Goal: Task Accomplishment & Management: Manage account settings

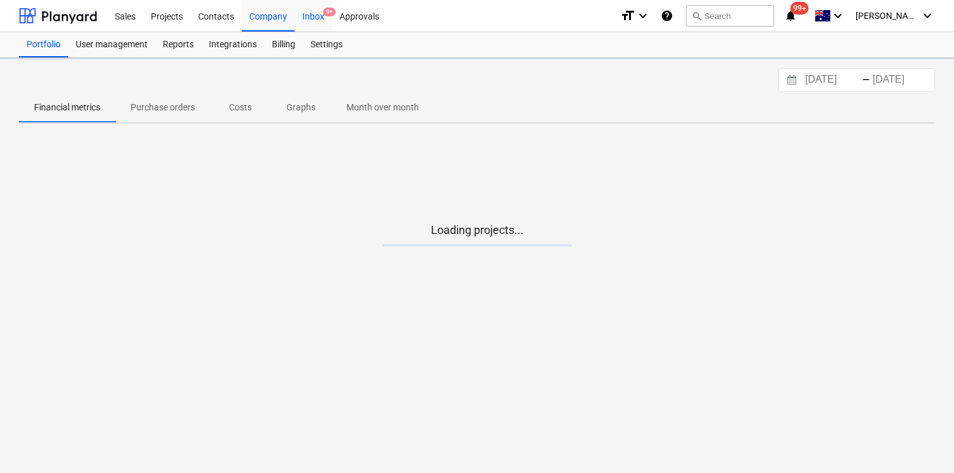
click at [304, 18] on div "Inbox 9+" at bounding box center [313, 15] width 37 height 32
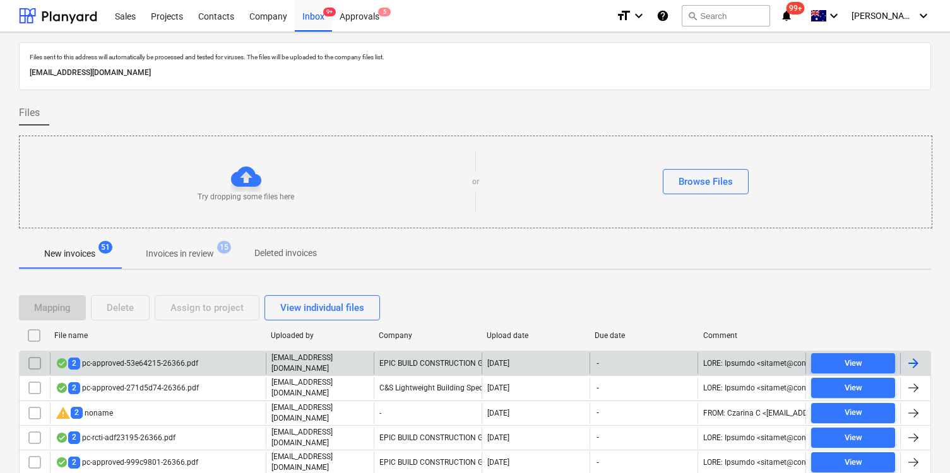
click at [206, 361] on div "2 pc-approved-53e64215-26366.pdf" at bounding box center [158, 363] width 216 height 21
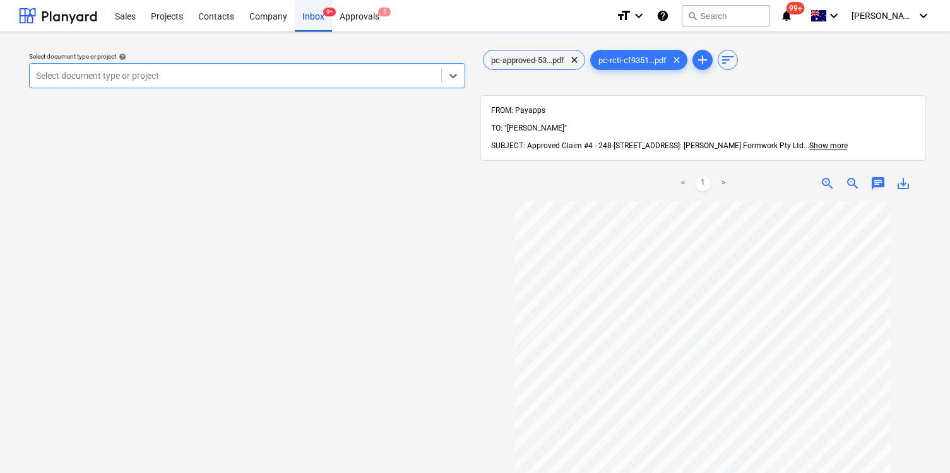
click at [315, 30] on div "Inbox 9+" at bounding box center [313, 15] width 37 height 32
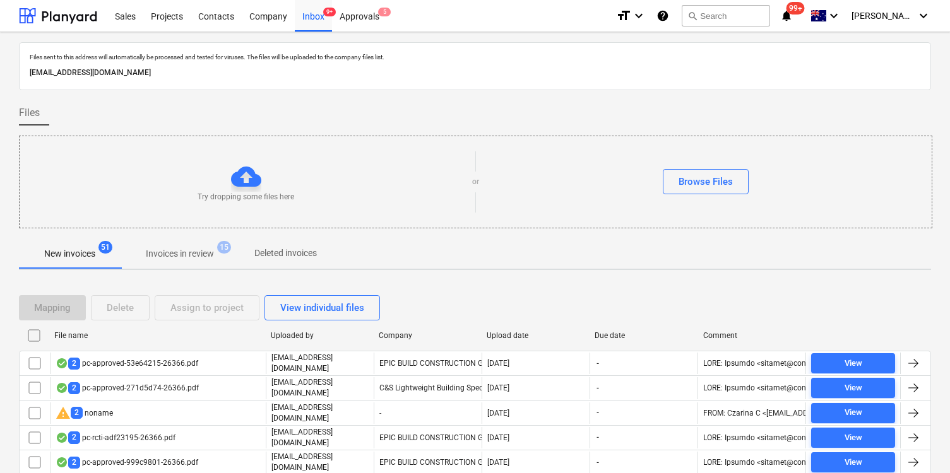
click at [509, 337] on div "Upload date" at bounding box center [535, 335] width 98 height 9
checkbox input "false"
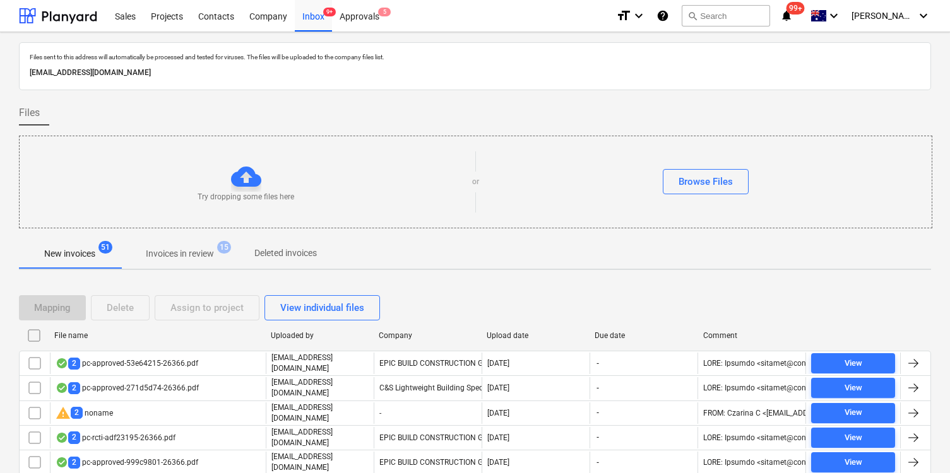
checkbox input "false"
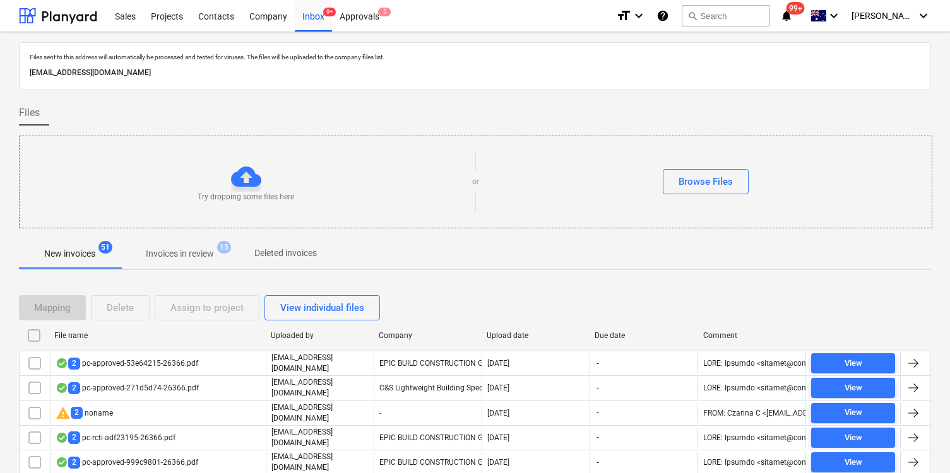
checkbox input "false"
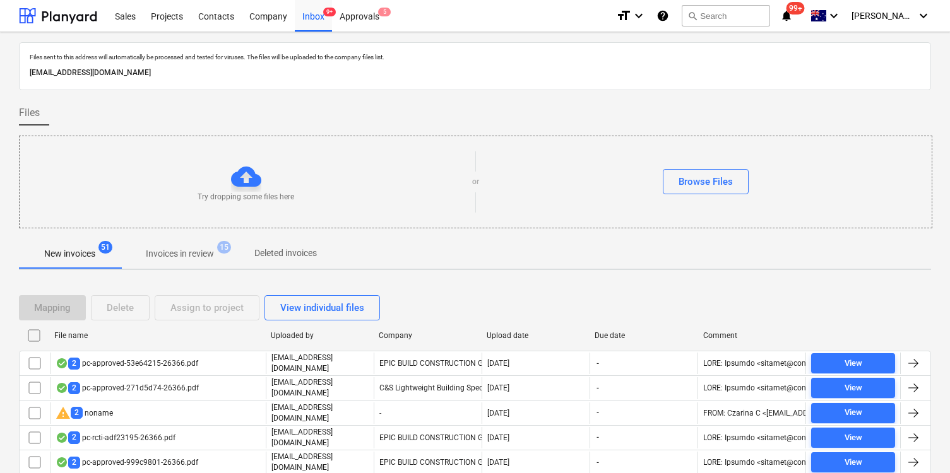
checkbox input "false"
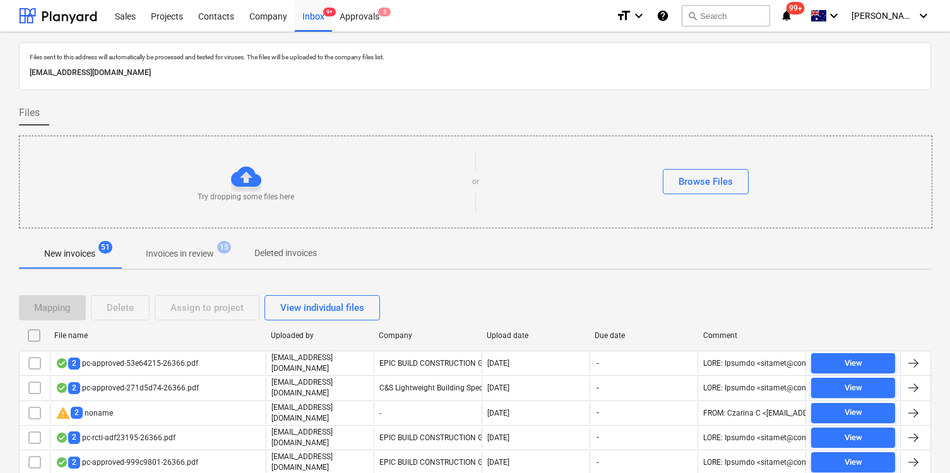
checkbox input "false"
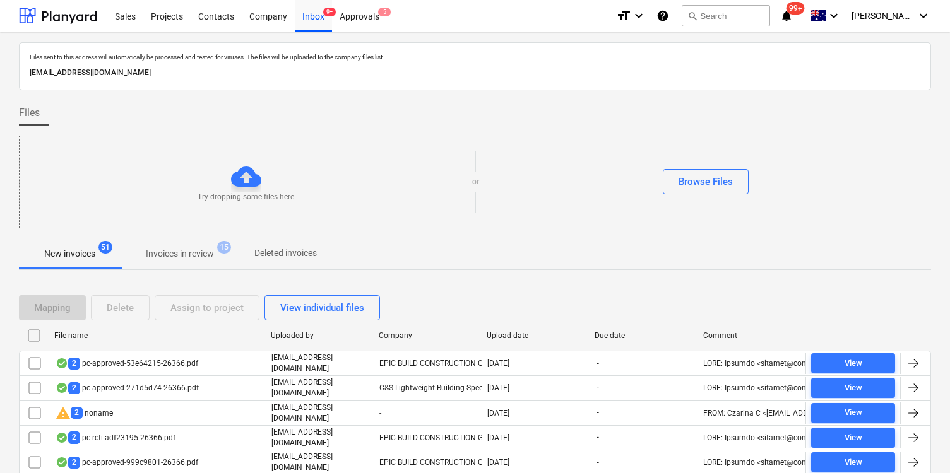
checkbox input "false"
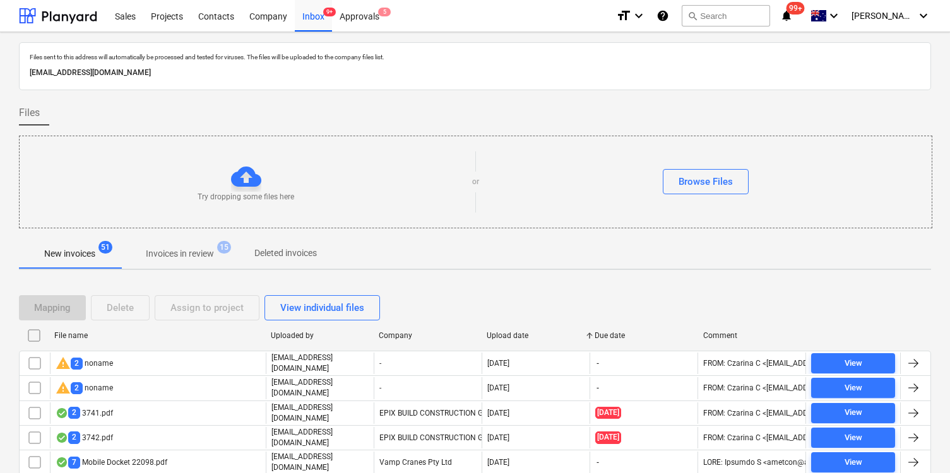
click at [509, 337] on div "Upload date" at bounding box center [535, 335] width 98 height 9
checkbox input "false"
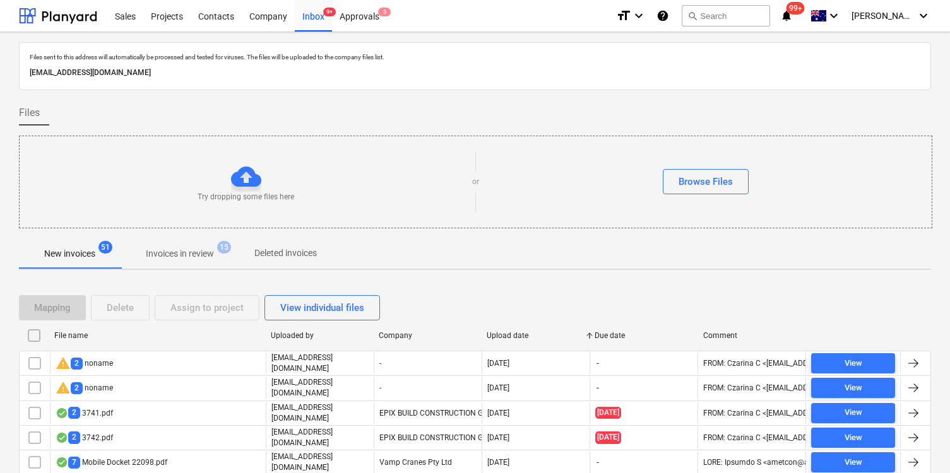
checkbox input "false"
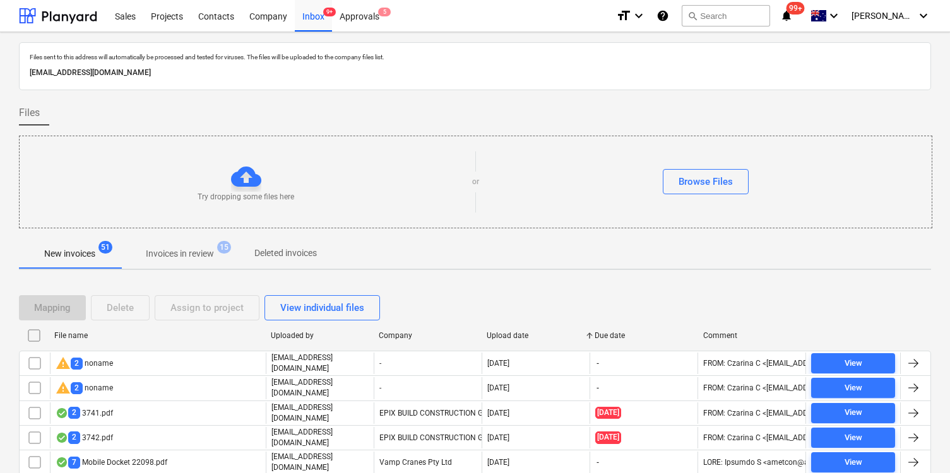
checkbox input "false"
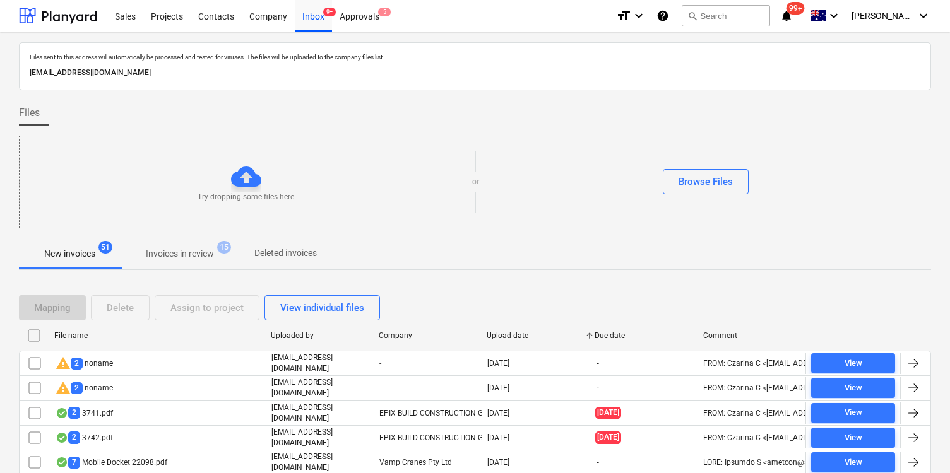
checkbox input "false"
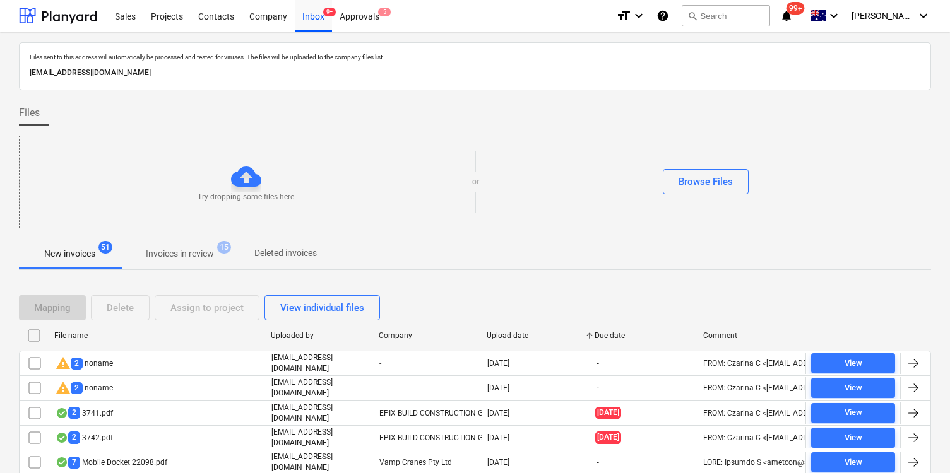
checkbox input "false"
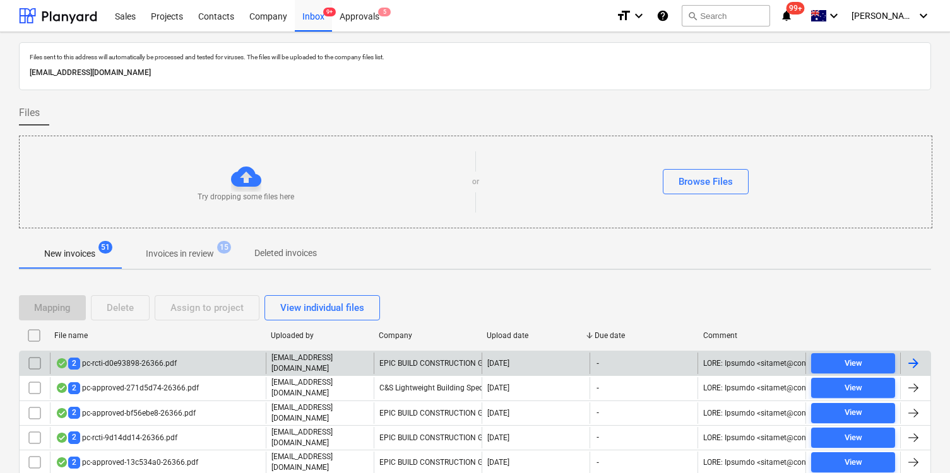
click at [198, 363] on div "2 pc-rcti-d0e93898-26366.pdf" at bounding box center [158, 363] width 216 height 21
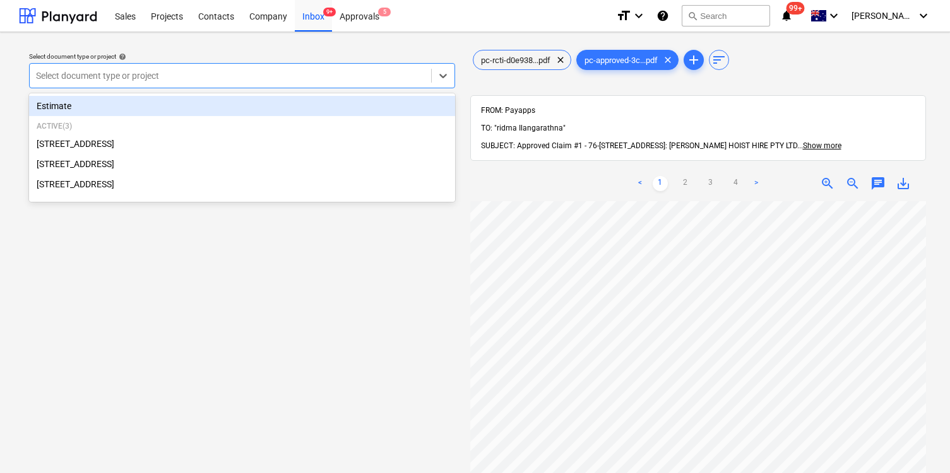
click at [327, 71] on div at bounding box center [230, 75] width 389 height 13
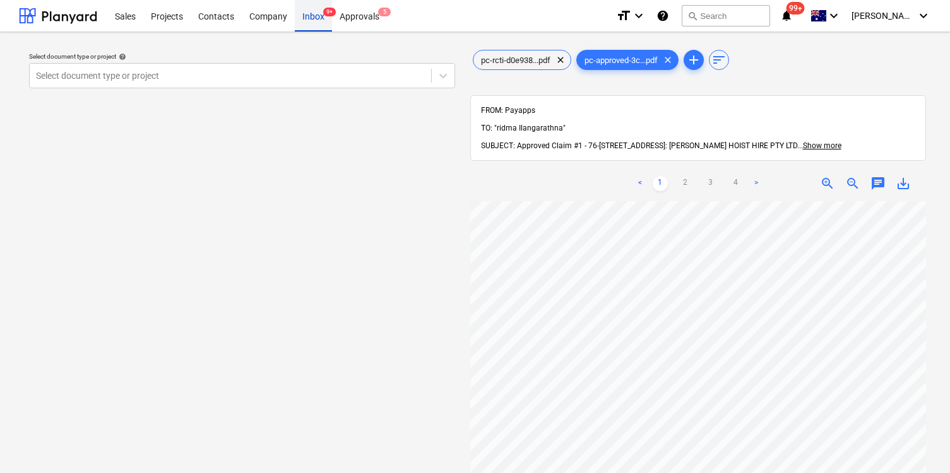
click at [306, 18] on div "Inbox 9+" at bounding box center [313, 15] width 37 height 32
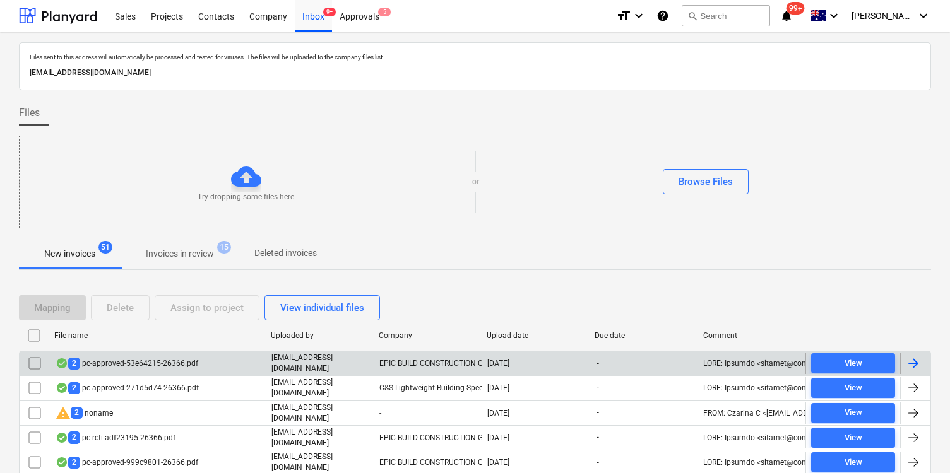
click at [179, 370] on div "2 pc-approved-53e64215-26366.pdf" at bounding box center [158, 363] width 216 height 21
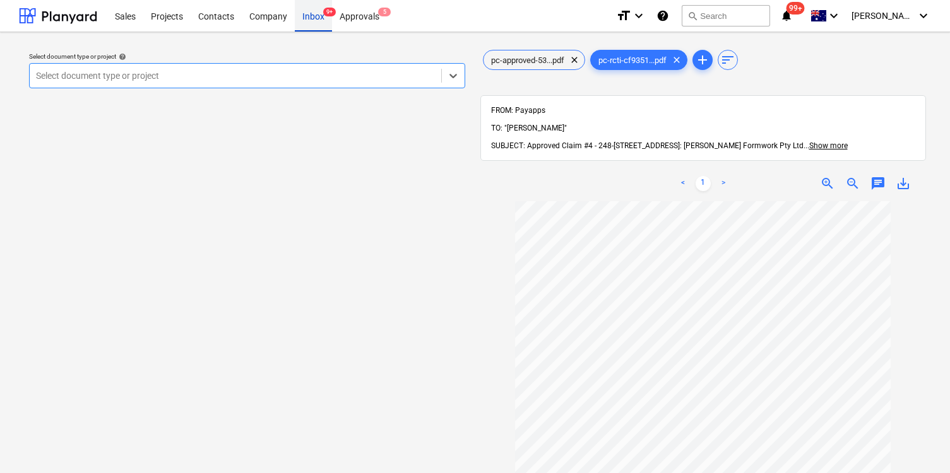
click at [316, 21] on div "Inbox 9+" at bounding box center [313, 15] width 37 height 32
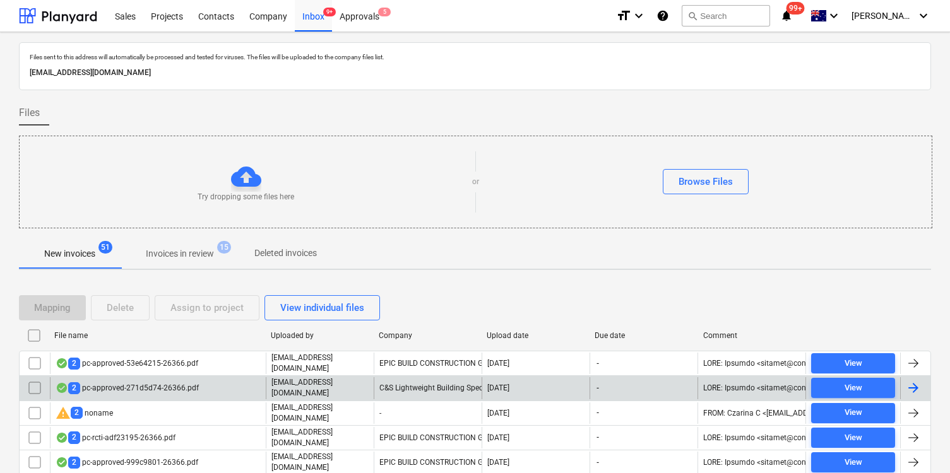
click at [197, 383] on div "2 pc-approved-271d5d74-26366.pdf" at bounding box center [158, 387] width 216 height 21
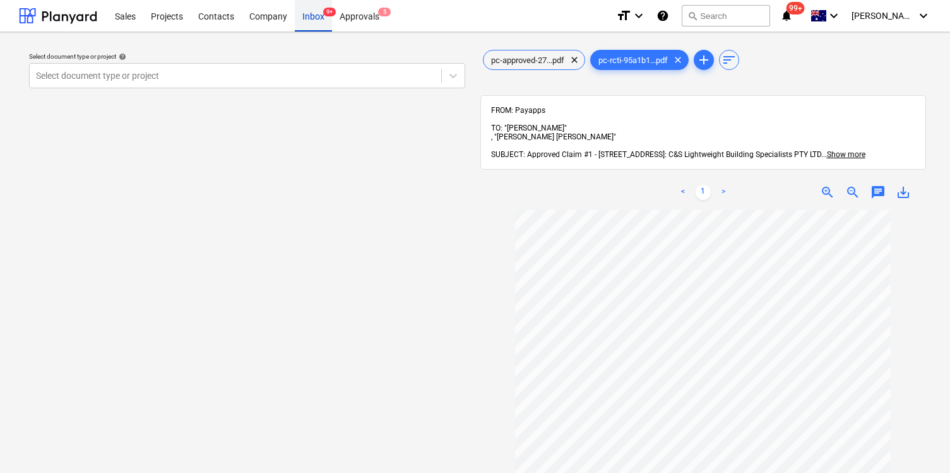
click at [312, 20] on div "Inbox 9+" at bounding box center [313, 15] width 37 height 32
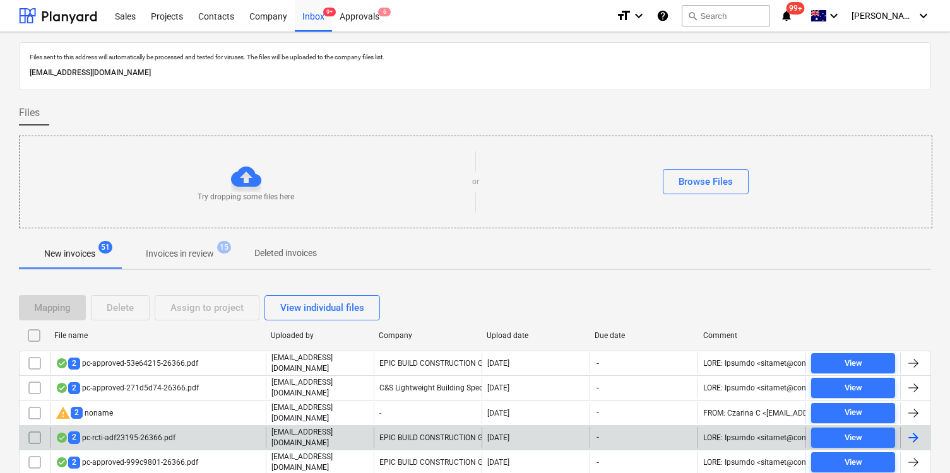
click at [201, 432] on div "2 pc-rcti-adf23195-26366.pdf" at bounding box center [158, 437] width 216 height 21
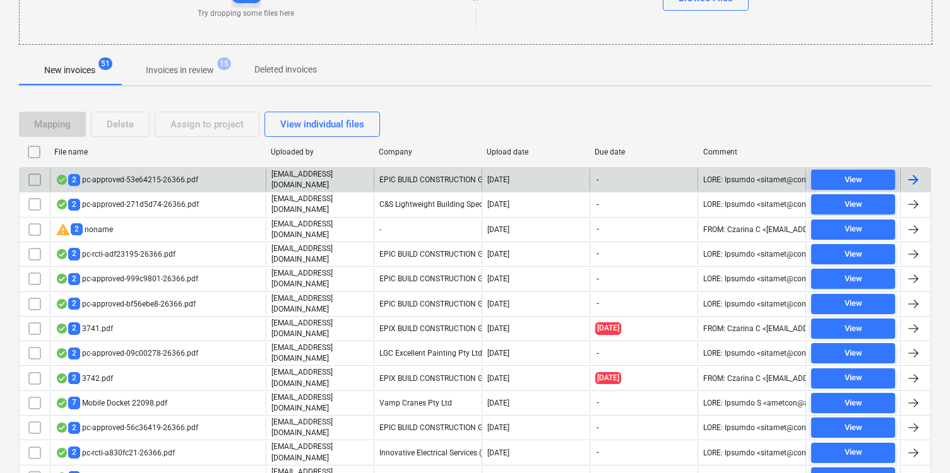
scroll to position [189, 0]
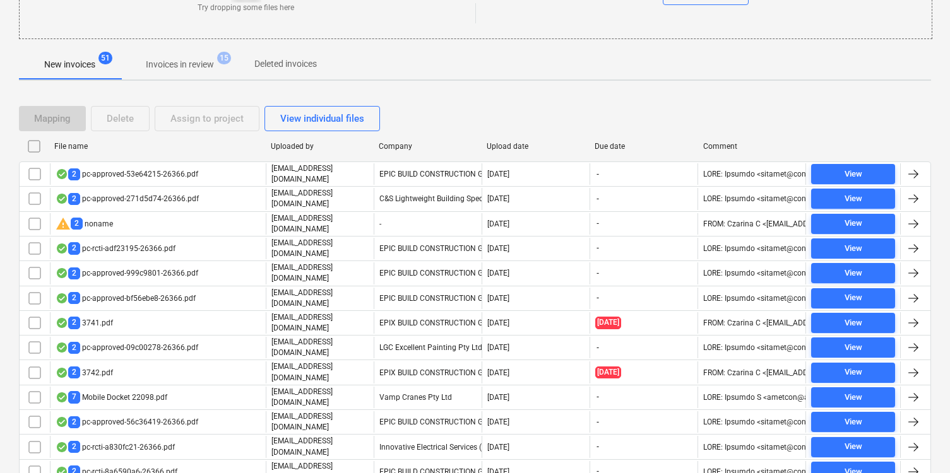
click at [504, 148] on div "Upload date" at bounding box center [535, 146] width 98 height 9
checkbox input "false"
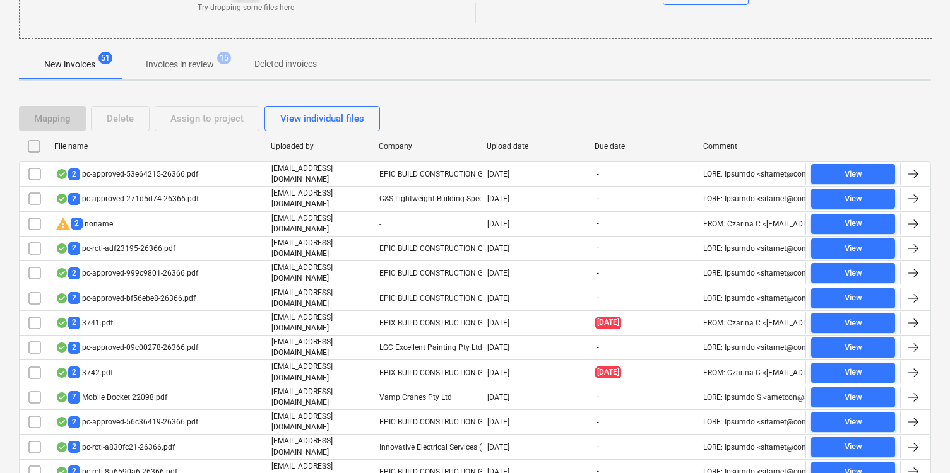
checkbox input "false"
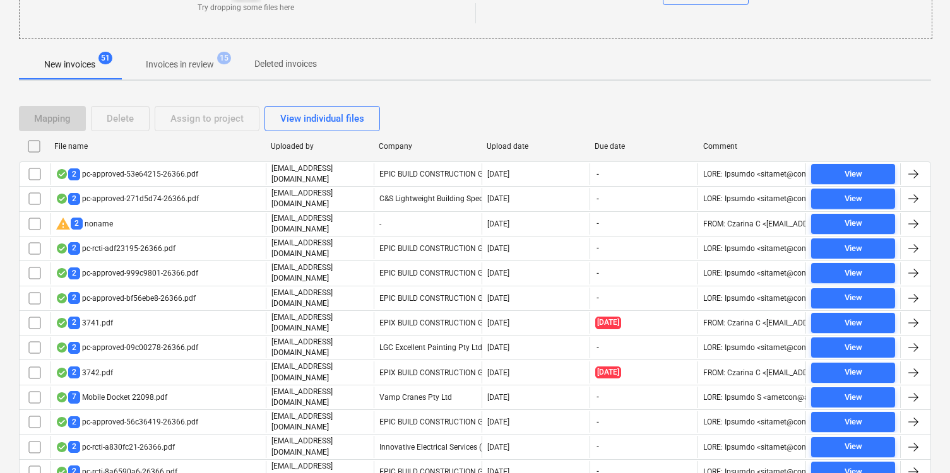
checkbox input "false"
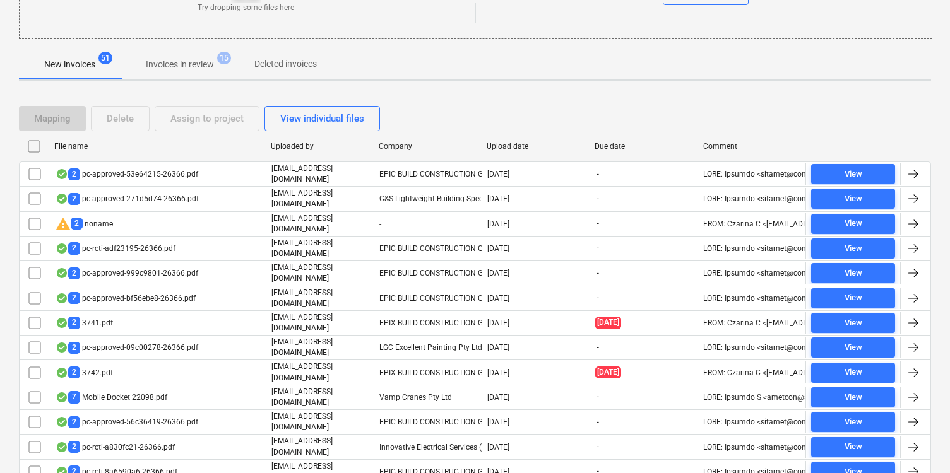
checkbox input "false"
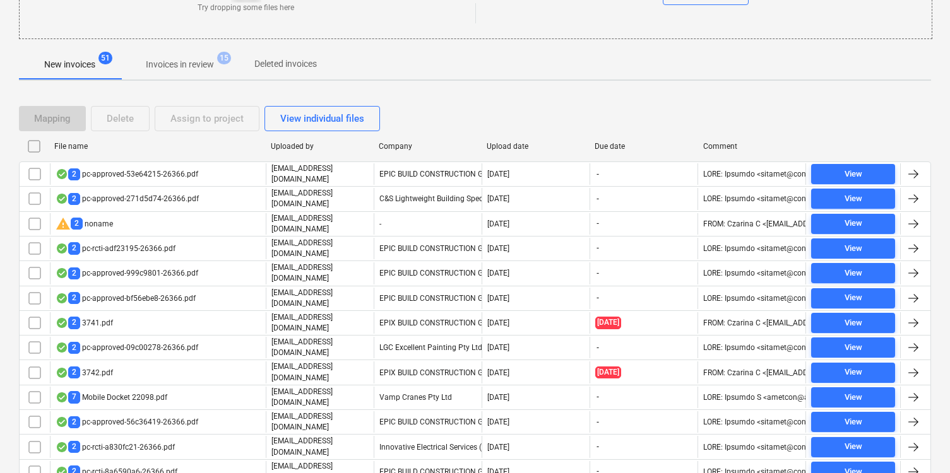
checkbox input "false"
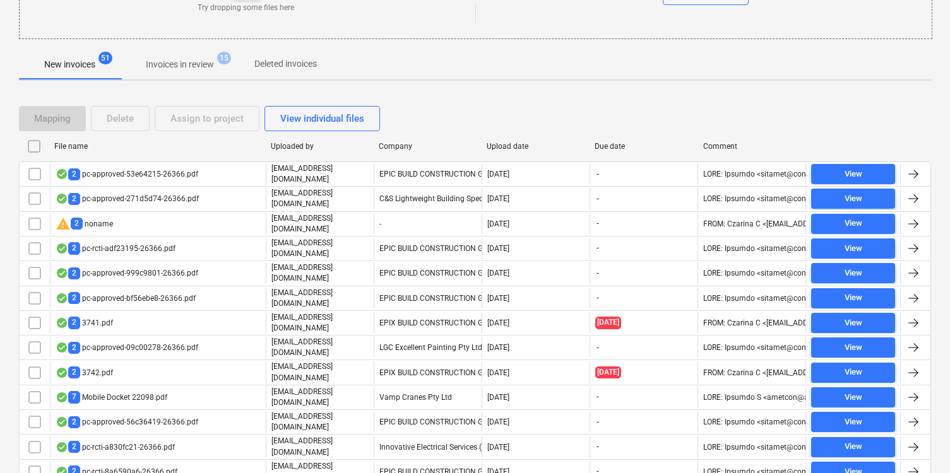
checkbox input "false"
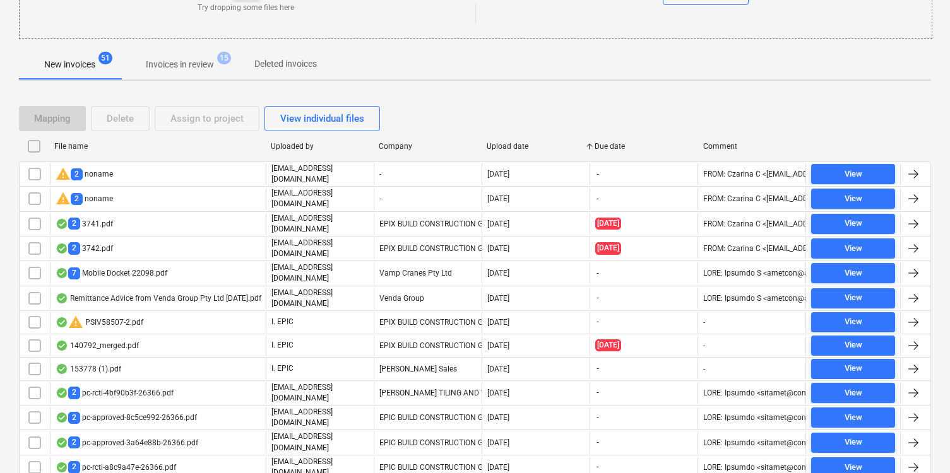
click at [504, 148] on div "Upload date" at bounding box center [535, 146] width 98 height 9
checkbox input "false"
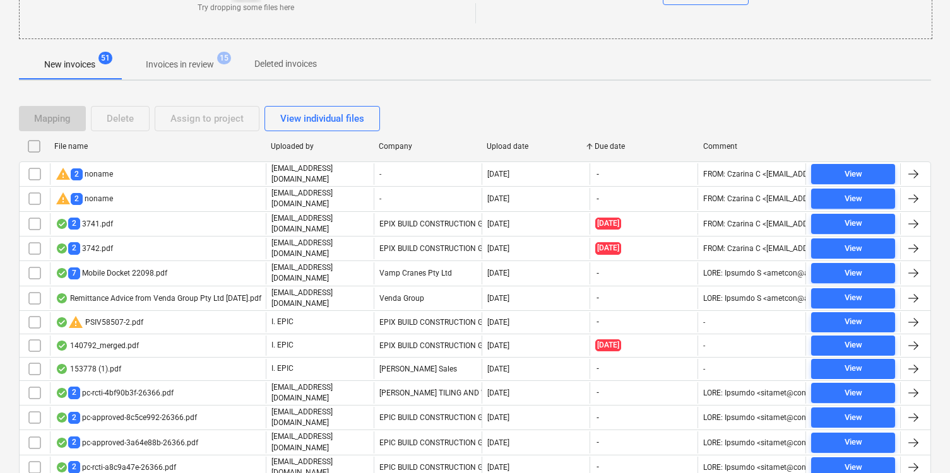
checkbox input "false"
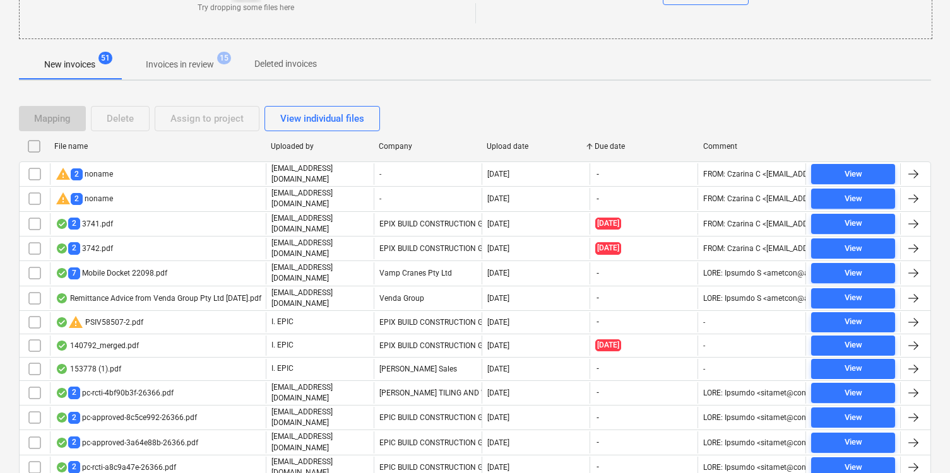
checkbox input "false"
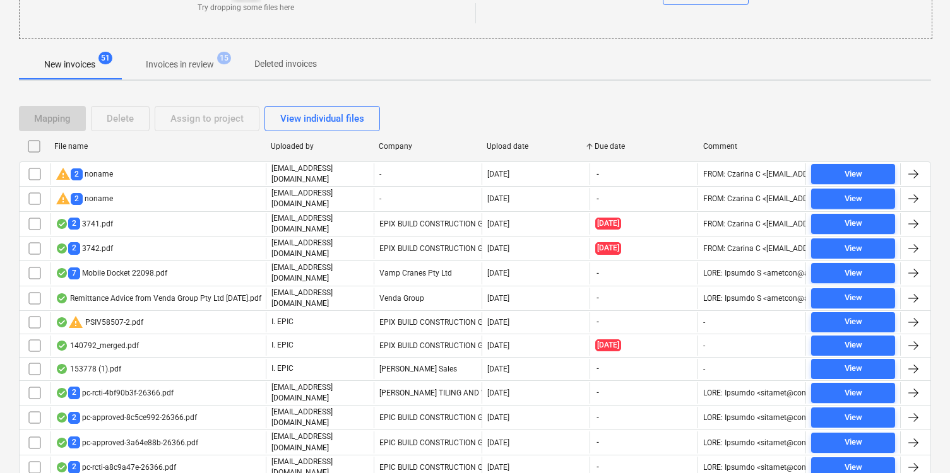
checkbox input "false"
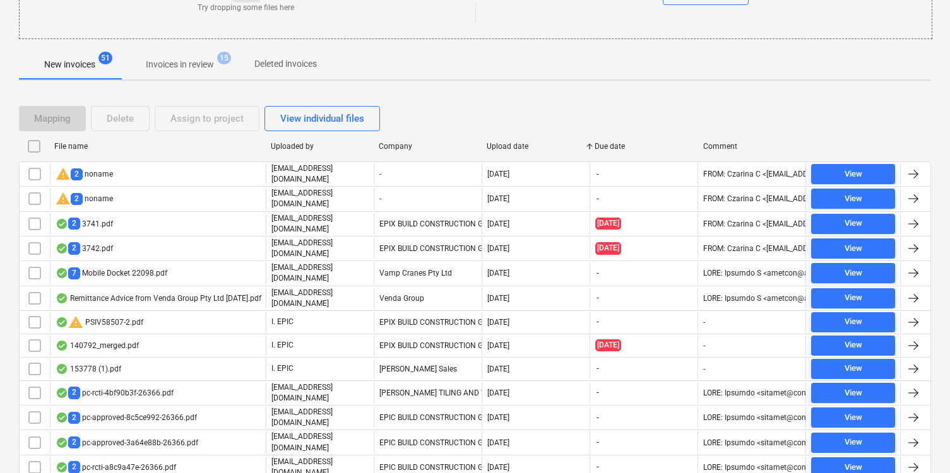
checkbox input "false"
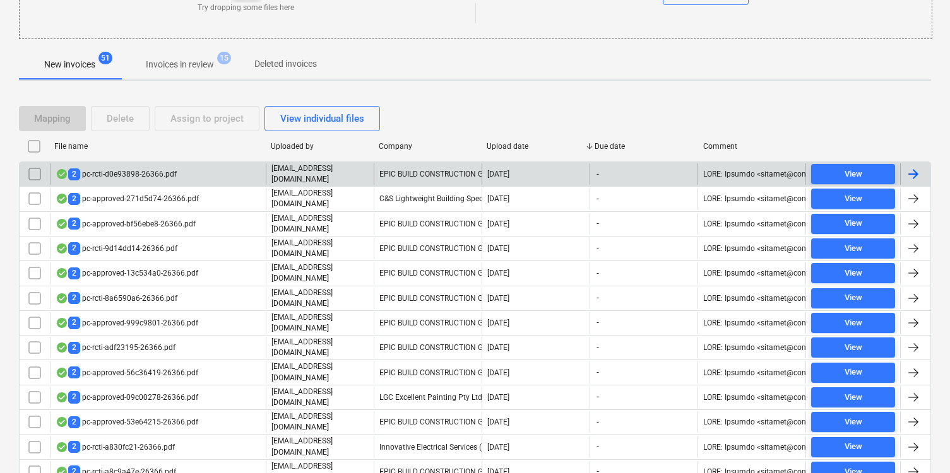
click at [437, 165] on div "EPIC BUILD CONSTRUCTION GROUP" at bounding box center [428, 173] width 108 height 21
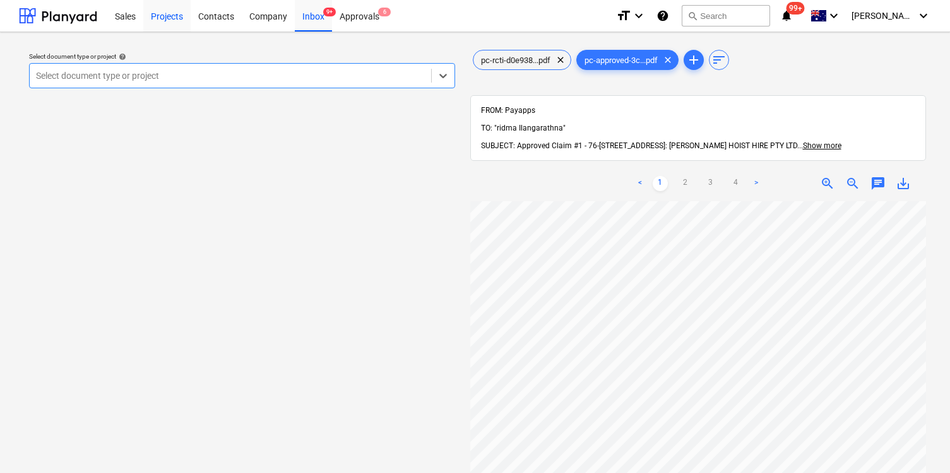
scroll to position [189, 0]
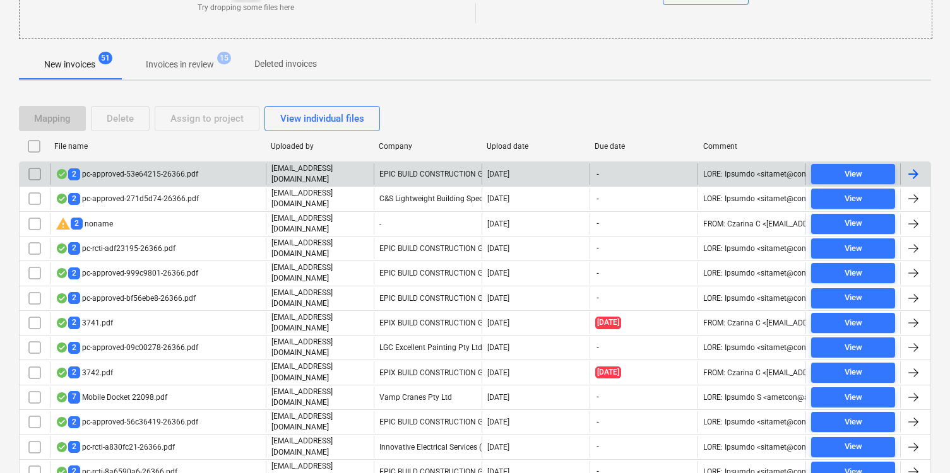
click at [39, 174] on input "checkbox" at bounding box center [35, 174] width 20 height 20
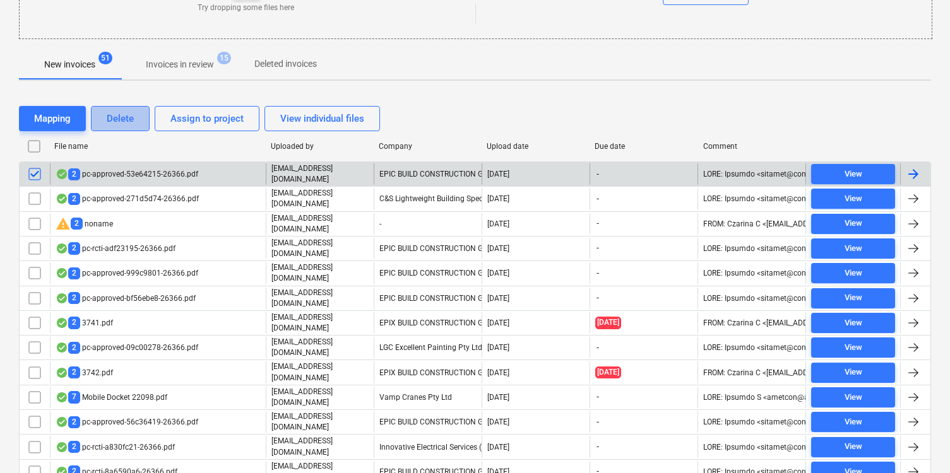
click at [121, 124] on div "Delete" at bounding box center [120, 118] width 27 height 16
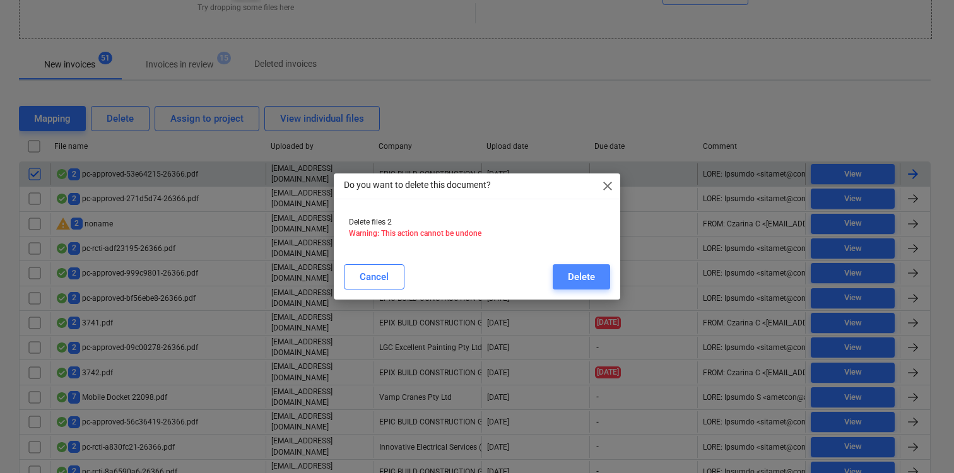
click at [571, 276] on div "Delete" at bounding box center [581, 277] width 27 height 16
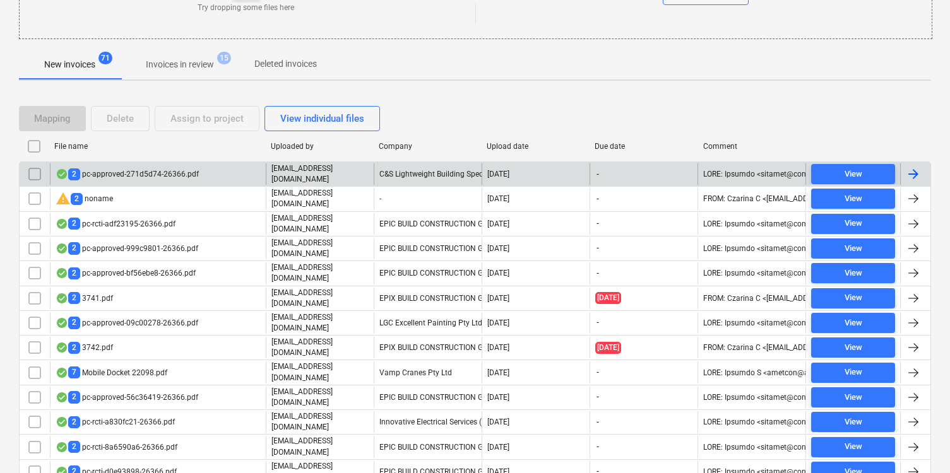
scroll to position [0, 0]
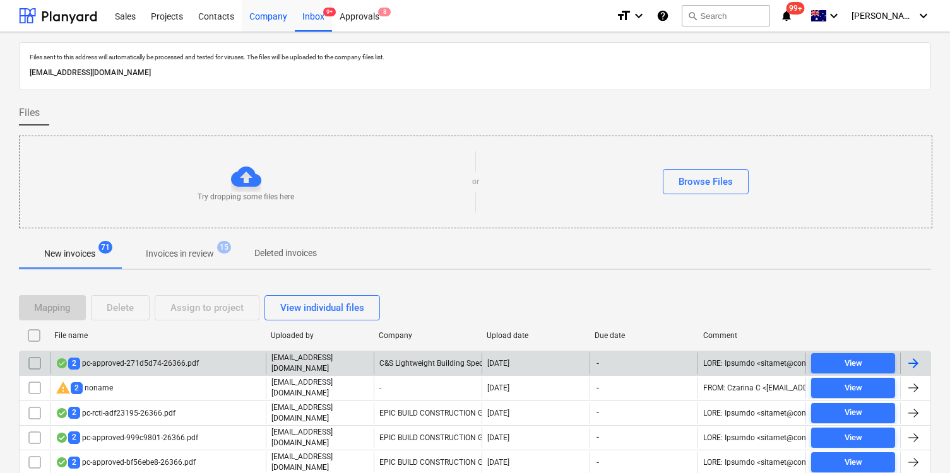
click at [285, 22] on div "Company" at bounding box center [268, 15] width 53 height 32
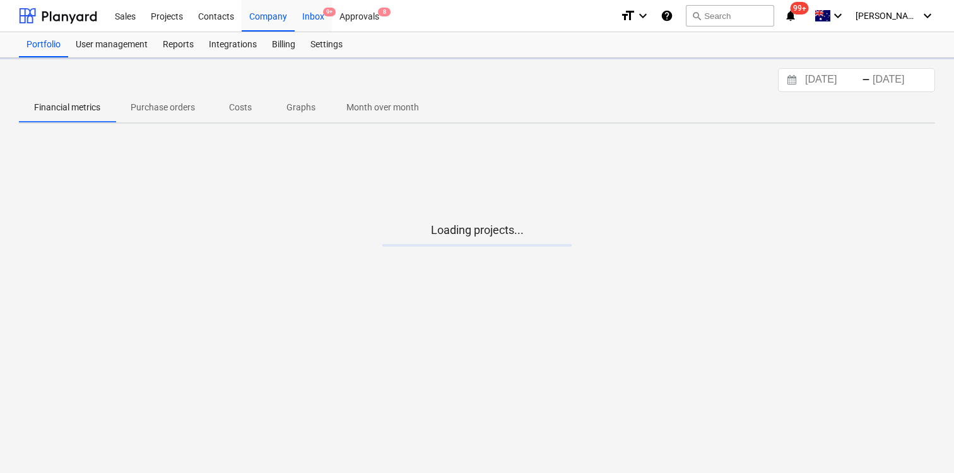
click at [309, 16] on div "Inbox 9+" at bounding box center [313, 15] width 37 height 32
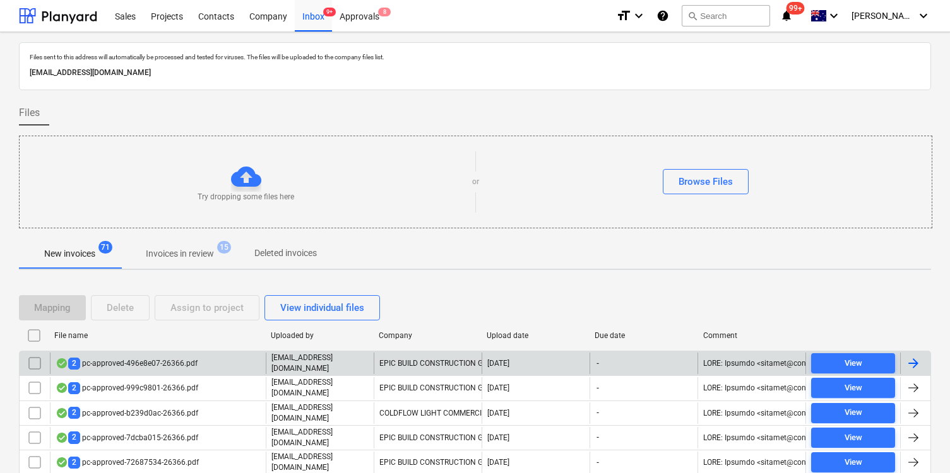
click at [219, 361] on div "2 pc-approved-496e8e07-26366.pdf" at bounding box center [158, 363] width 216 height 21
click at [42, 360] on input "checkbox" at bounding box center [35, 363] width 20 height 20
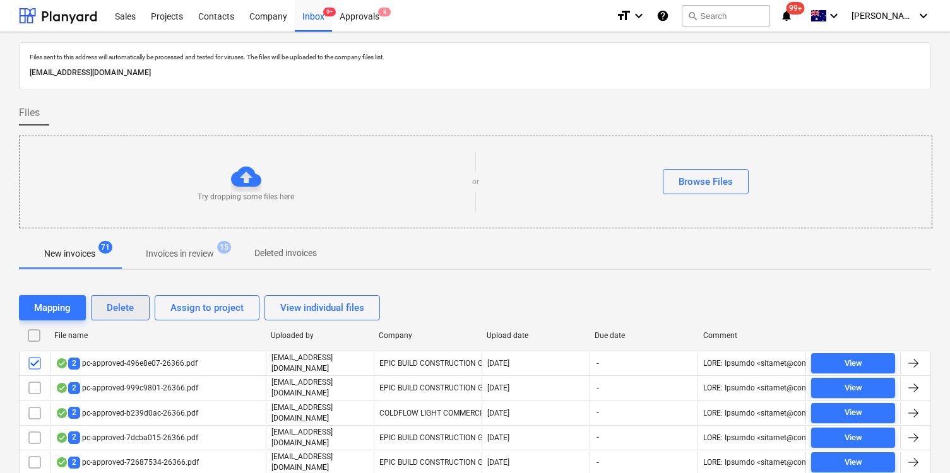
click at [121, 312] on div "Delete" at bounding box center [120, 308] width 27 height 16
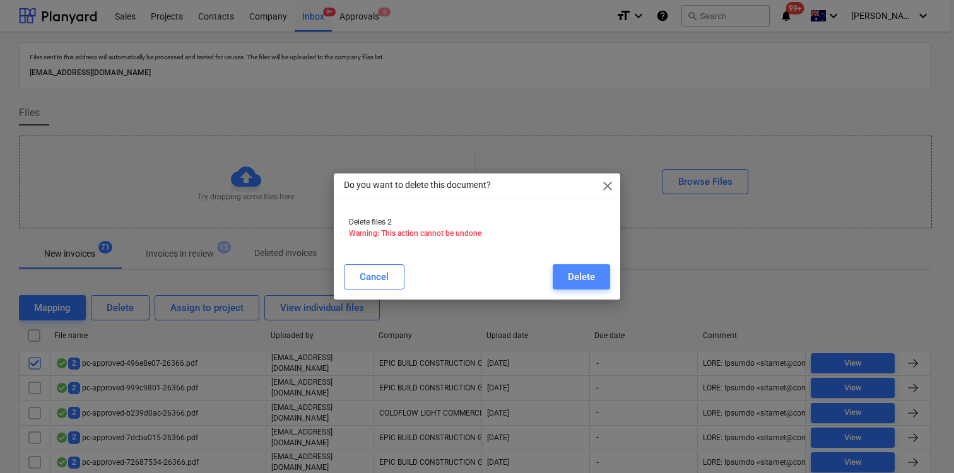
click at [568, 270] on div "Delete" at bounding box center [581, 277] width 27 height 16
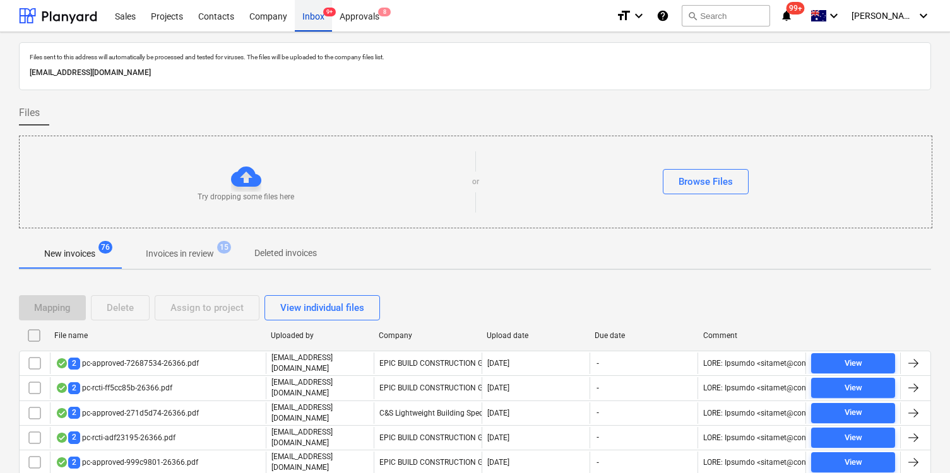
click at [319, 17] on div "Inbox 9+" at bounding box center [313, 15] width 37 height 32
click at [368, 20] on div "Approvals 8" at bounding box center [359, 15] width 55 height 32
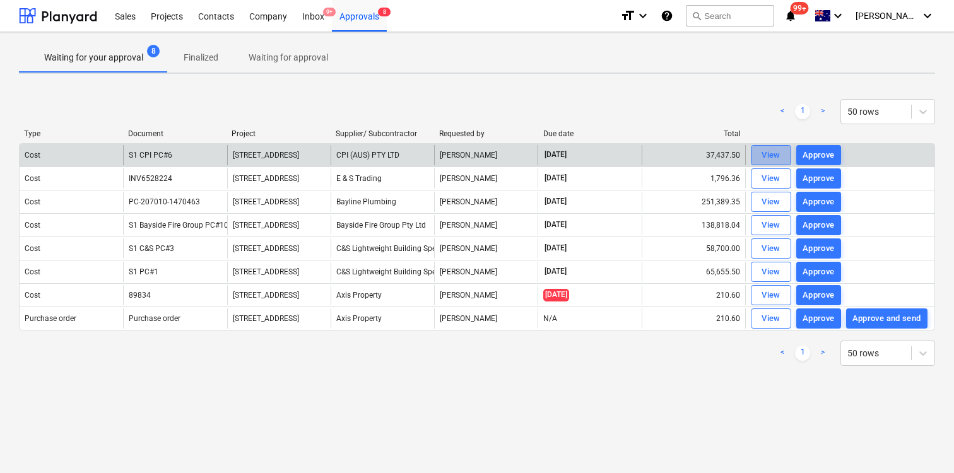
click at [769, 156] on div "View" at bounding box center [771, 155] width 19 height 15
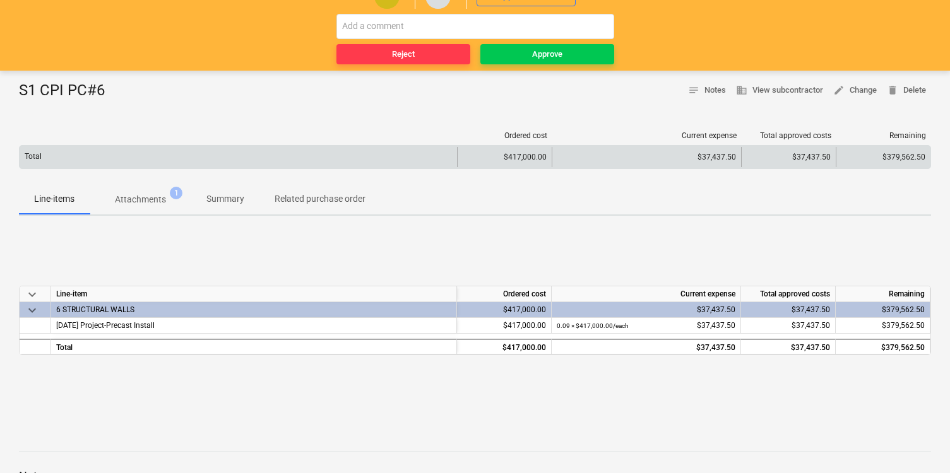
scroll to position [102, 0]
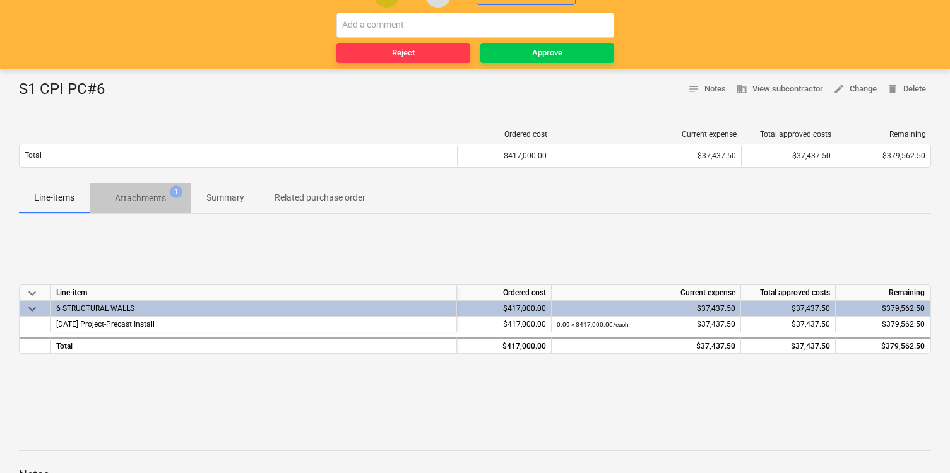
click at [159, 201] on p "Attachments" at bounding box center [140, 198] width 51 height 13
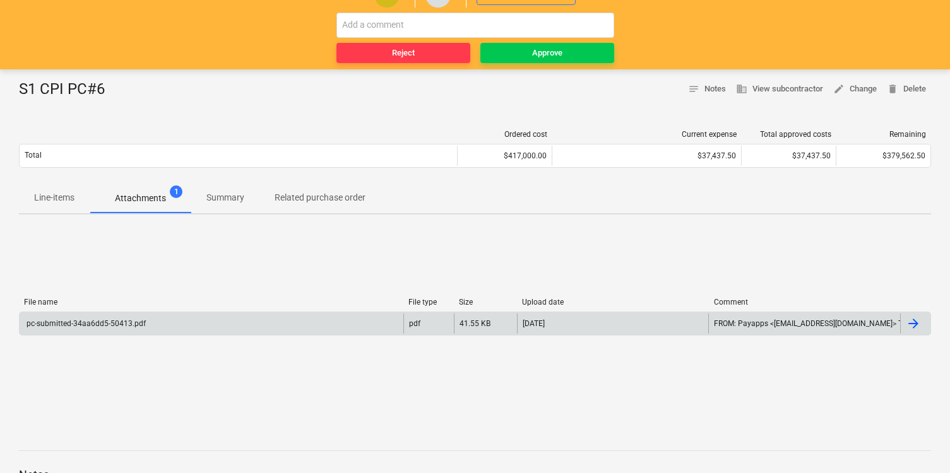
click at [205, 319] on div "pc-submitted-34aa6dd5-50413.pdf" at bounding box center [212, 324] width 384 height 20
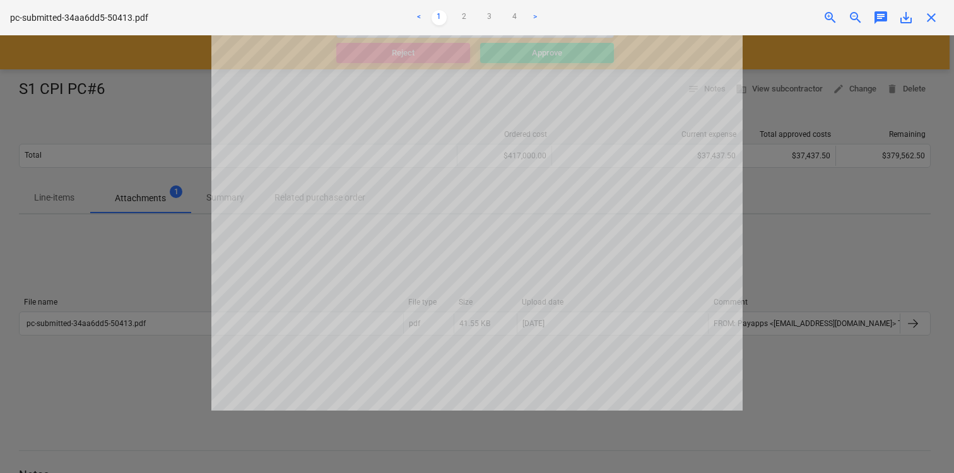
click at [807, 226] on div at bounding box center [477, 254] width 954 height 438
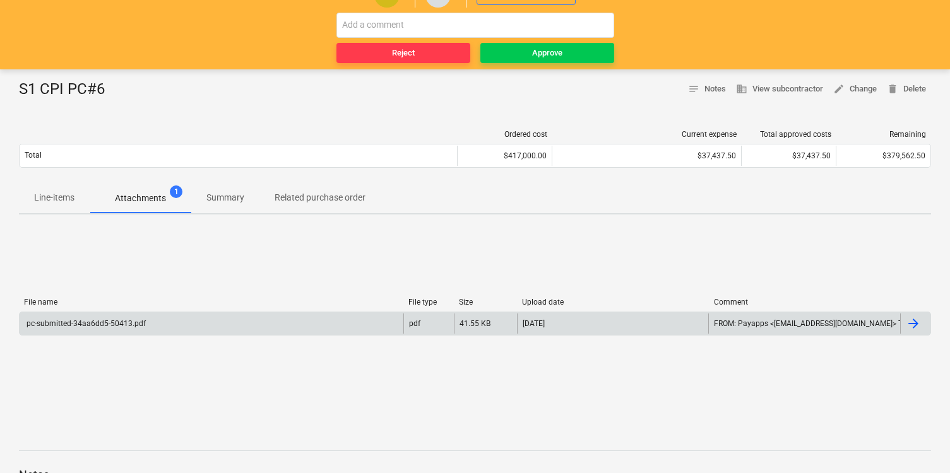
click at [205, 322] on div "pc-submitted-34aa6dd5-50413.pdf" at bounding box center [212, 324] width 384 height 20
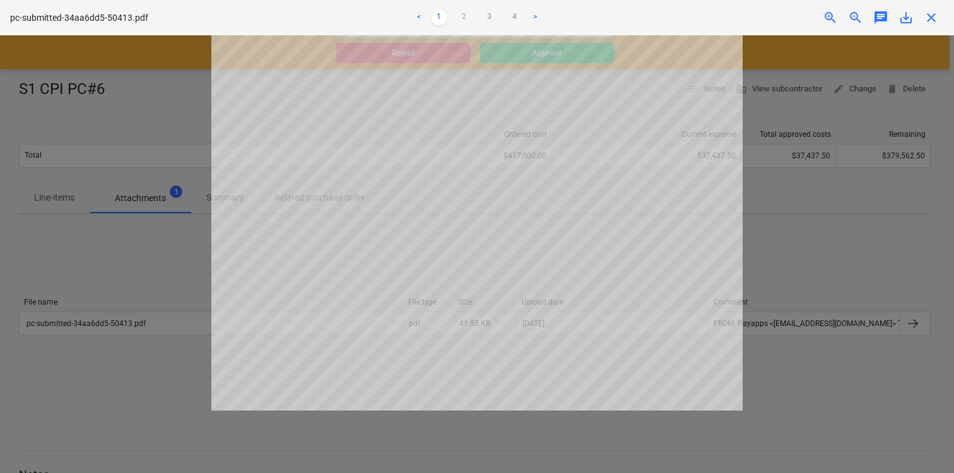
click at [469, 16] on link "2" at bounding box center [464, 17] width 15 height 15
click at [482, 16] on link "3" at bounding box center [489, 17] width 15 height 15
click at [507, 16] on ul "< 1 2 3 4 >" at bounding box center [476, 17] width 311 height 15
click at [530, 15] on link ">" at bounding box center [535, 17] width 15 height 15
click at [535, 16] on link ">" at bounding box center [535, 17] width 15 height 15
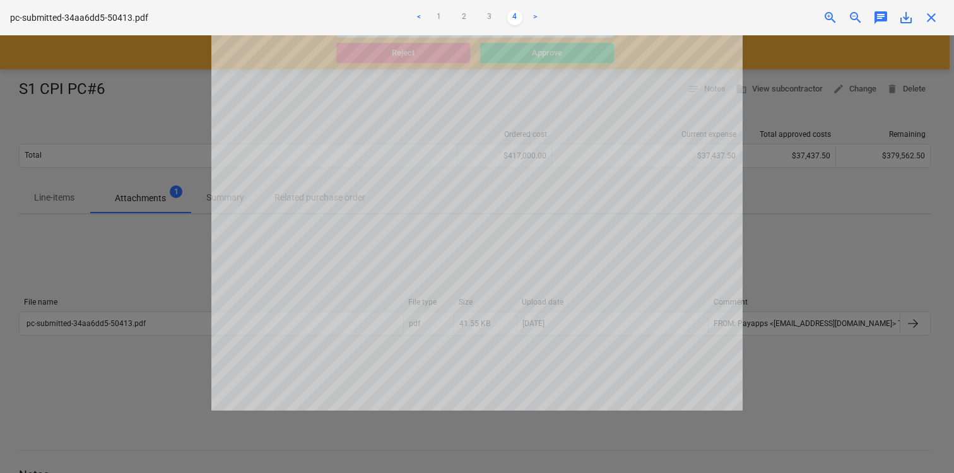
click at [535, 16] on link ">" at bounding box center [535, 17] width 15 height 15
click at [494, 16] on link "3" at bounding box center [489, 17] width 15 height 15
click at [768, 268] on div at bounding box center [477, 254] width 954 height 438
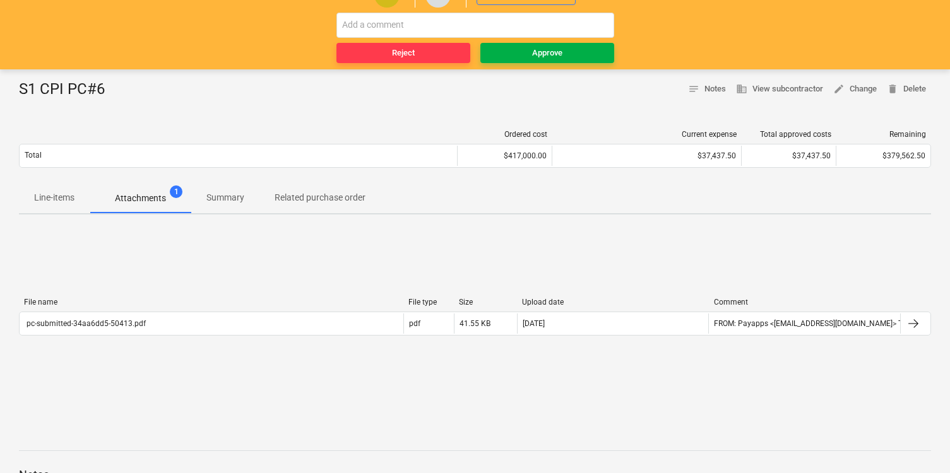
click at [528, 51] on span "Approve" at bounding box center [547, 53] width 124 height 15
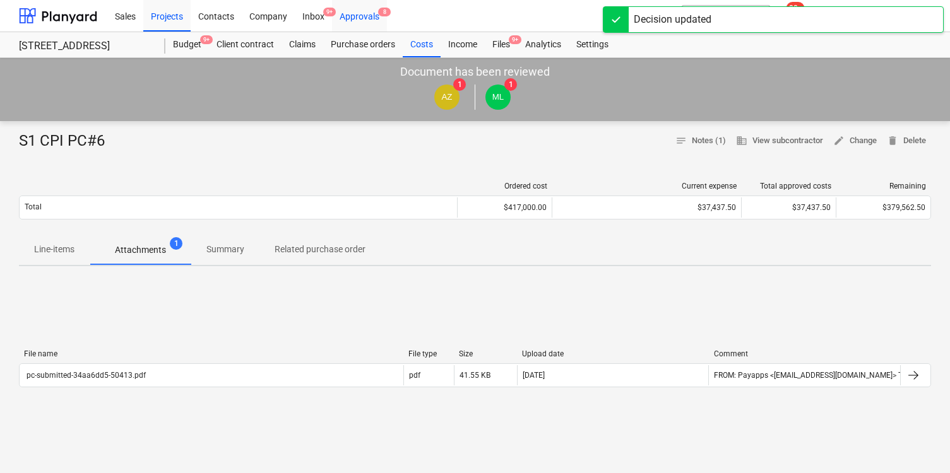
click at [375, 15] on div "Approvals 8" at bounding box center [359, 15] width 55 height 32
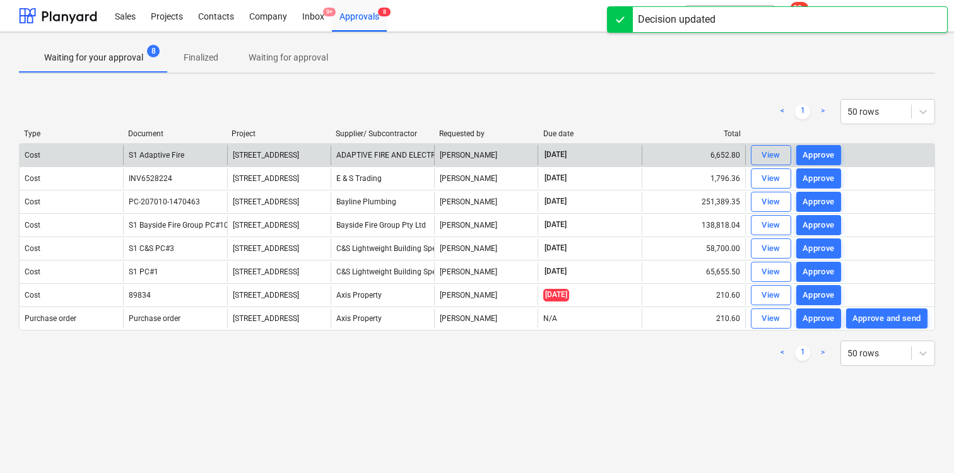
click at [425, 153] on div "ADAPTIVE FIRE AND ELECTRICAL" at bounding box center [382, 155] width 103 height 20
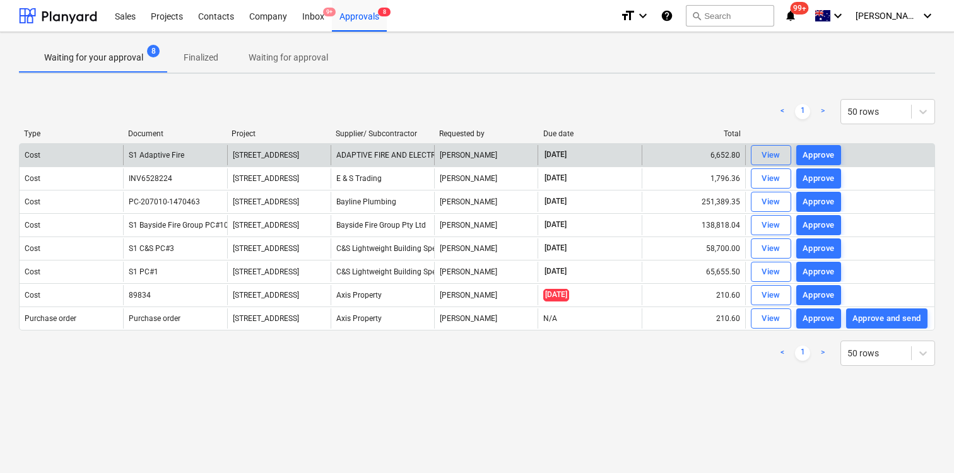
click at [710, 163] on div "6,652.80" at bounding box center [693, 155] width 103 height 20
click at [754, 156] on button "View" at bounding box center [771, 155] width 40 height 20
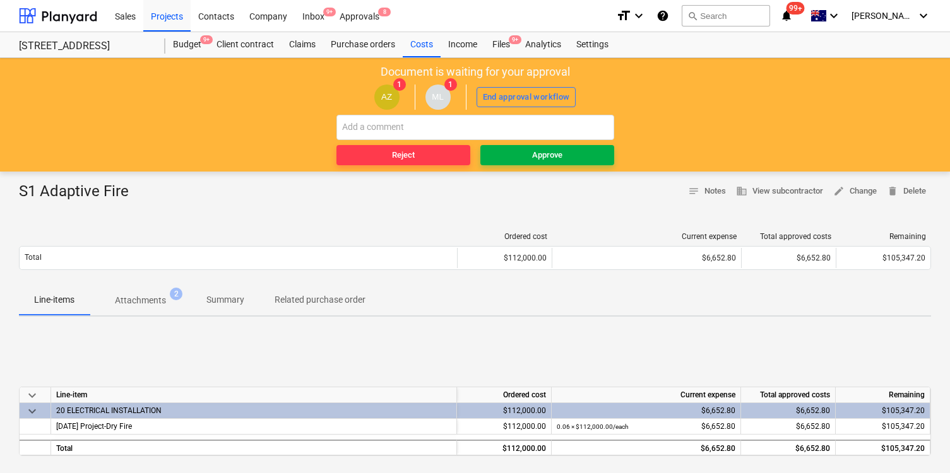
click at [524, 151] on span "Approve" at bounding box center [547, 155] width 124 height 15
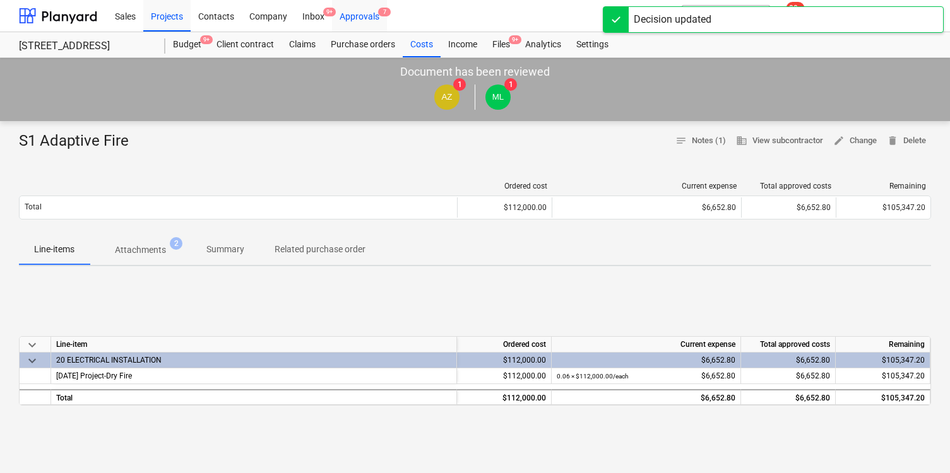
click at [352, 19] on div "Approvals 7" at bounding box center [359, 15] width 55 height 32
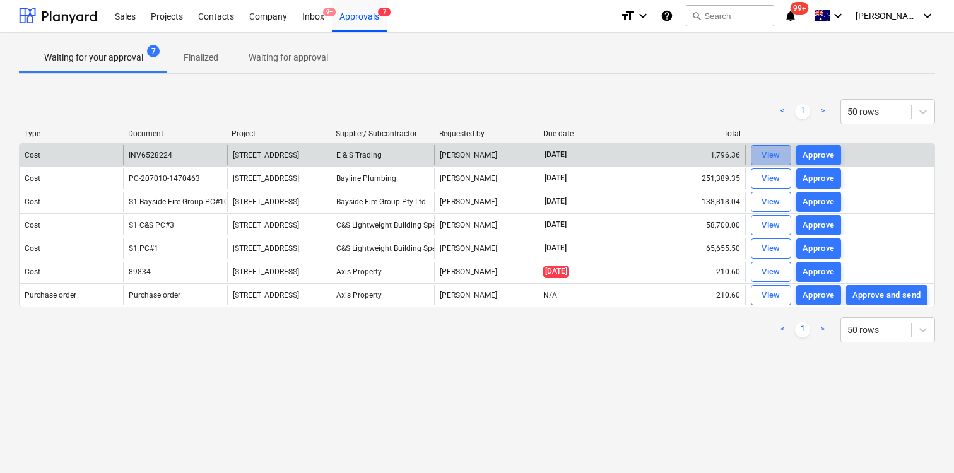
click at [769, 164] on button "View" at bounding box center [771, 155] width 40 height 20
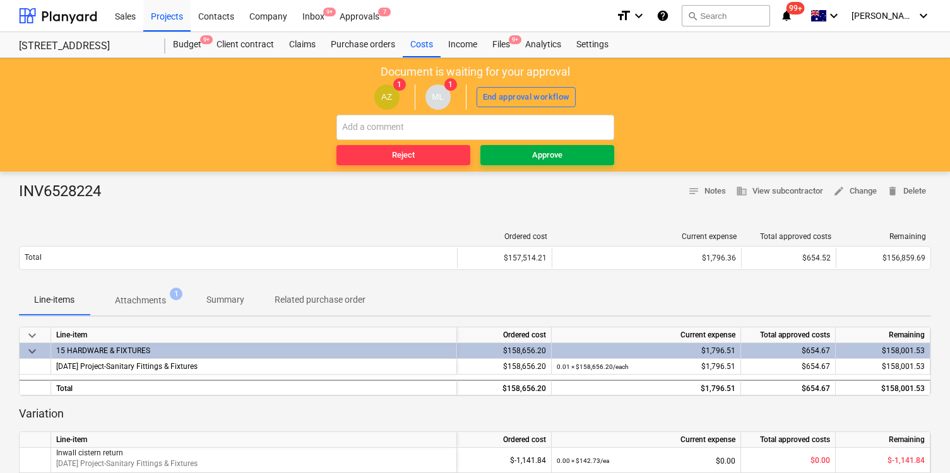
click at [533, 151] on div "Approve" at bounding box center [547, 155] width 30 height 15
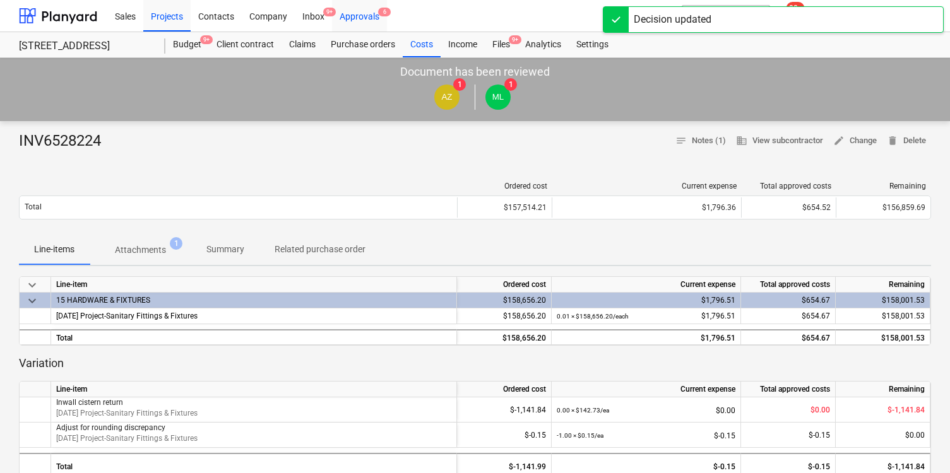
click at [374, 18] on div "Approvals 6" at bounding box center [359, 15] width 55 height 32
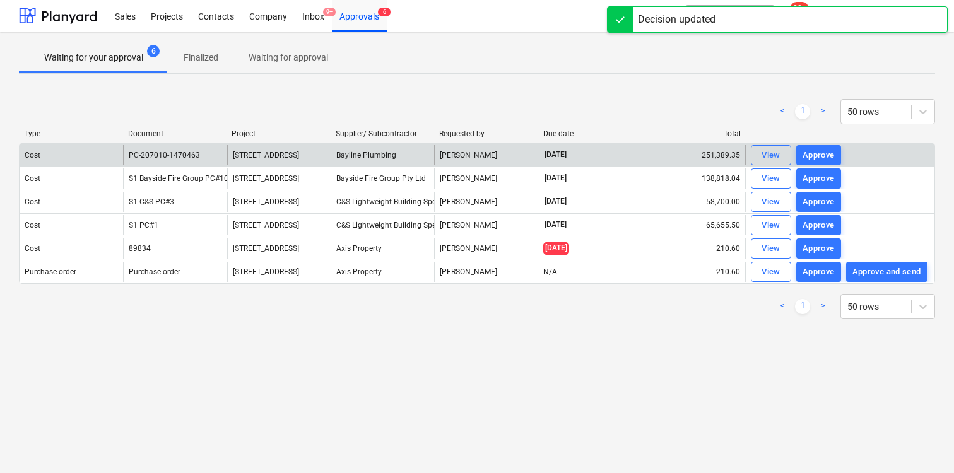
click at [368, 156] on div "Bayline Plumbing" at bounding box center [382, 155] width 103 height 20
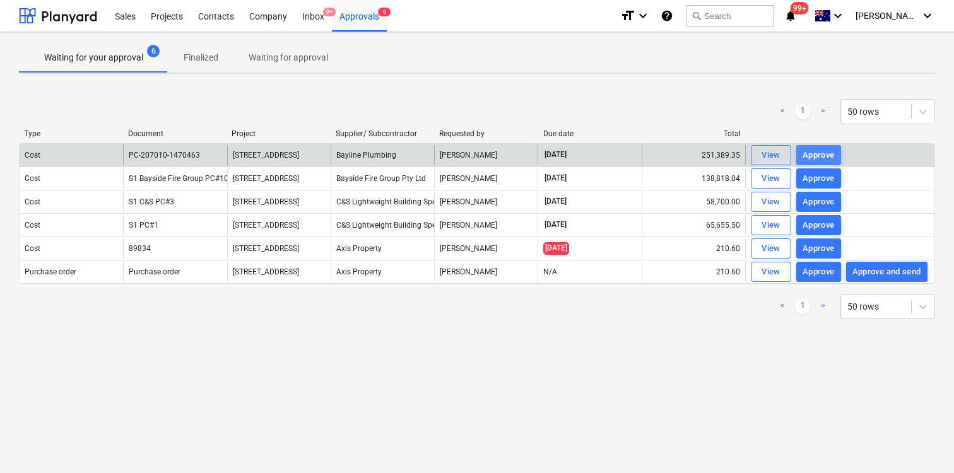
click at [827, 160] on div "Approve" at bounding box center [819, 155] width 32 height 15
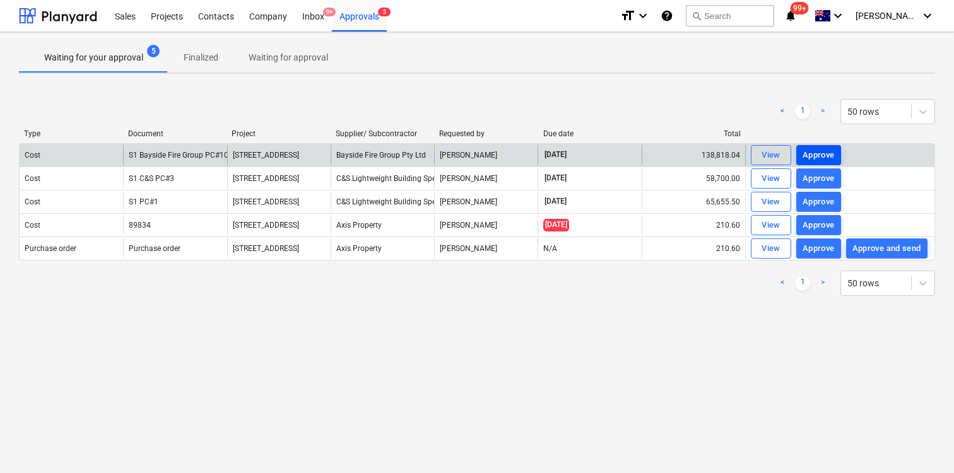
click at [820, 156] on div "Approve" at bounding box center [819, 155] width 32 height 15
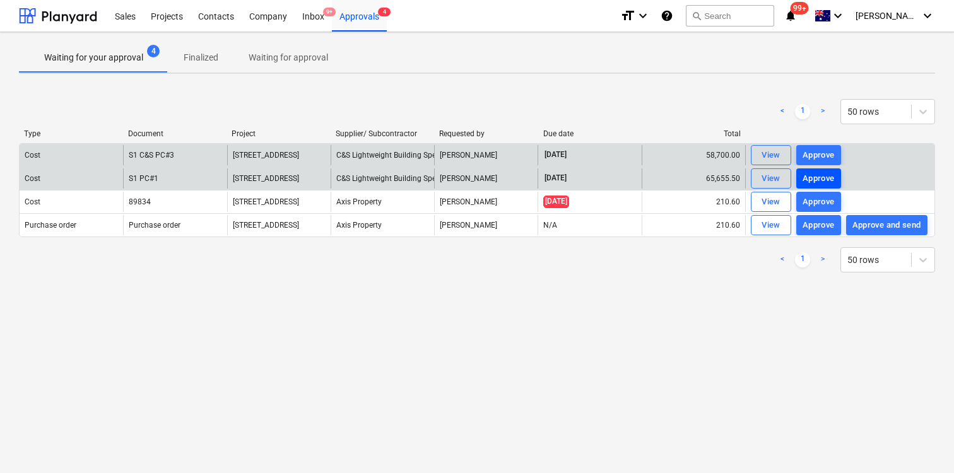
click at [820, 177] on div "Approve" at bounding box center [819, 179] width 32 height 15
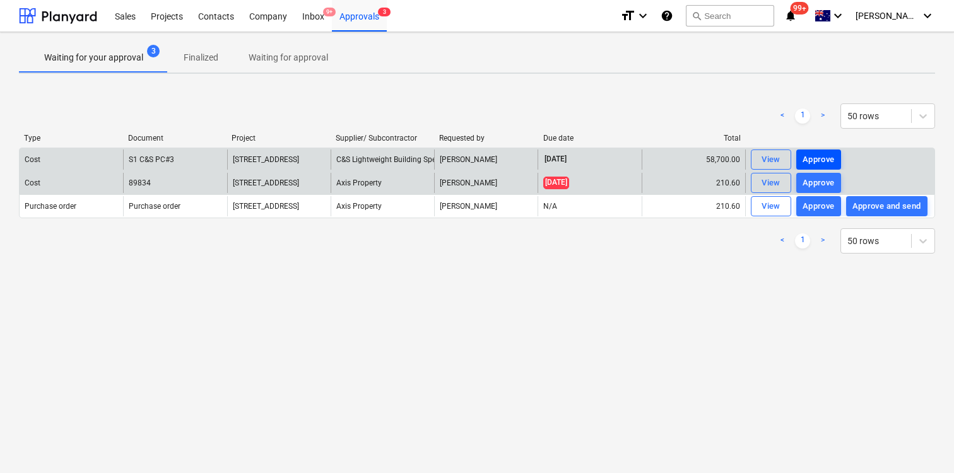
click at [811, 158] on div "Approve" at bounding box center [819, 160] width 32 height 15
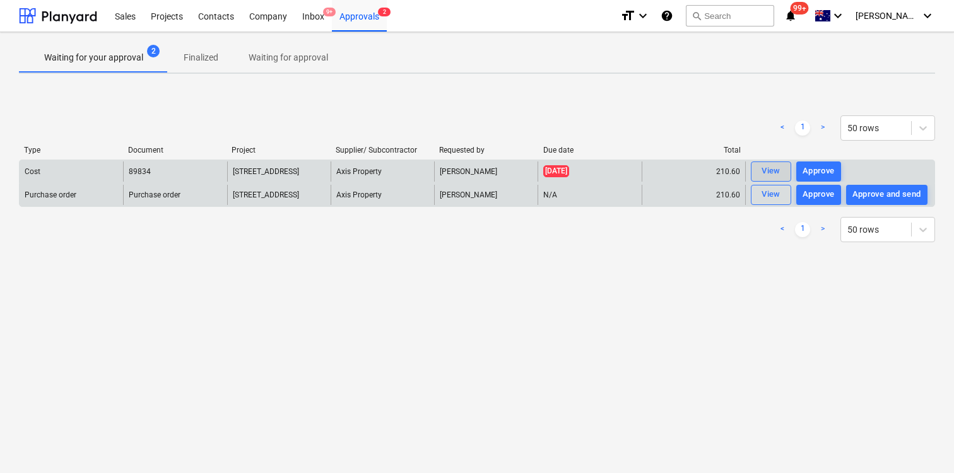
click at [779, 169] on div "View" at bounding box center [771, 171] width 19 height 15
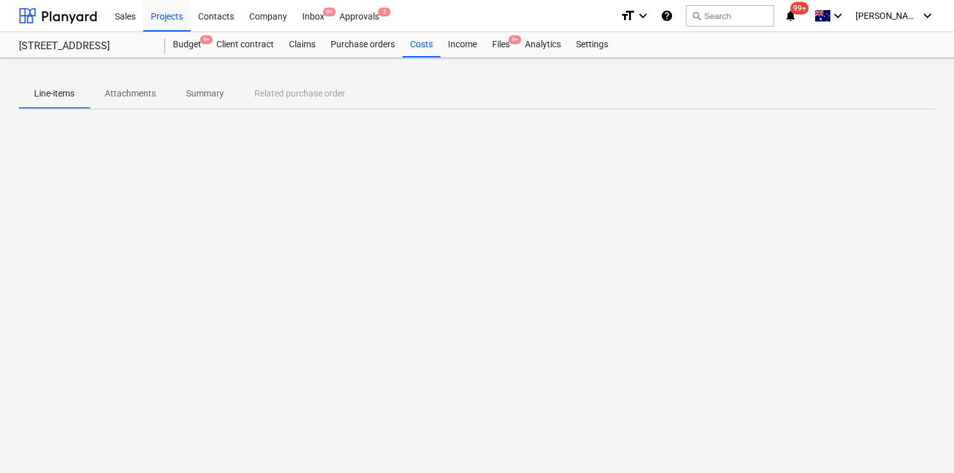
click at [676, 236] on div at bounding box center [477, 214] width 916 height 189
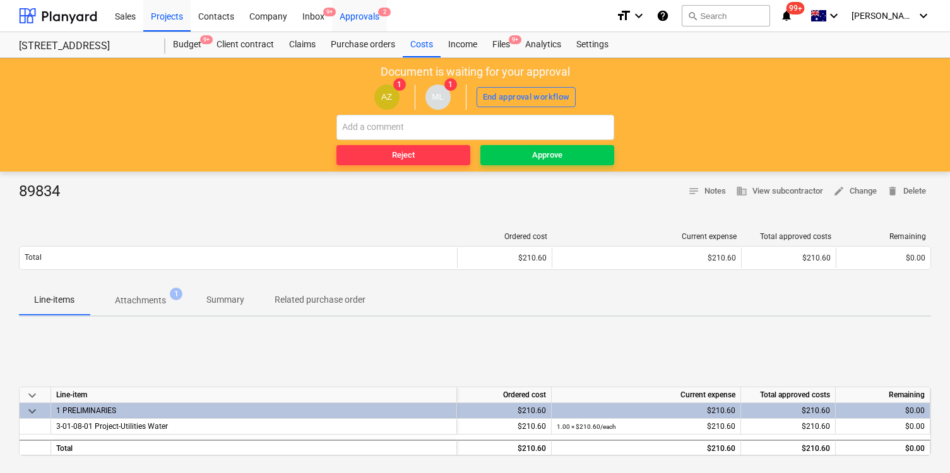
click at [375, 6] on div "Approvals 2" at bounding box center [359, 15] width 55 height 32
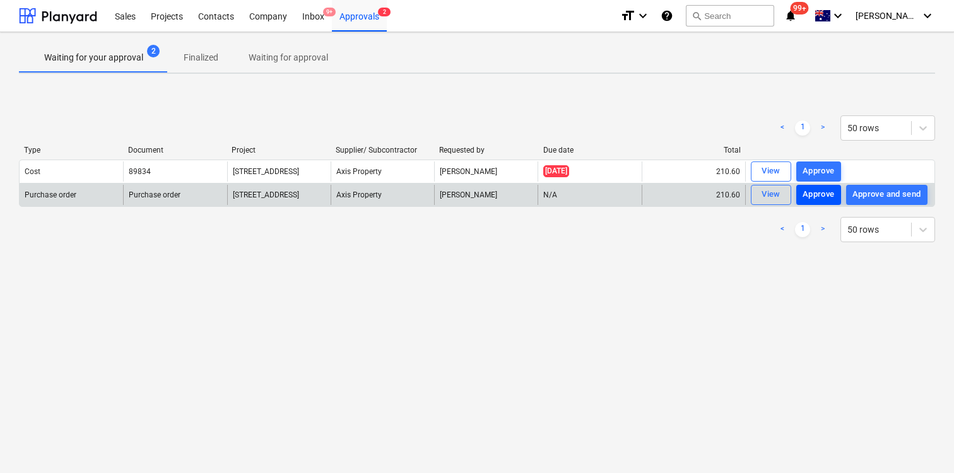
click at [813, 197] on div "Approve" at bounding box center [819, 194] width 32 height 15
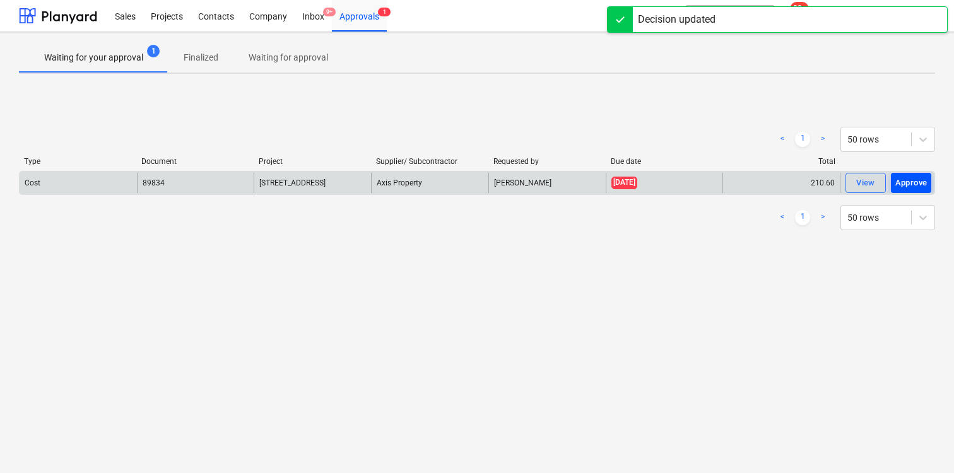
click at [909, 185] on div "Approve" at bounding box center [911, 183] width 32 height 15
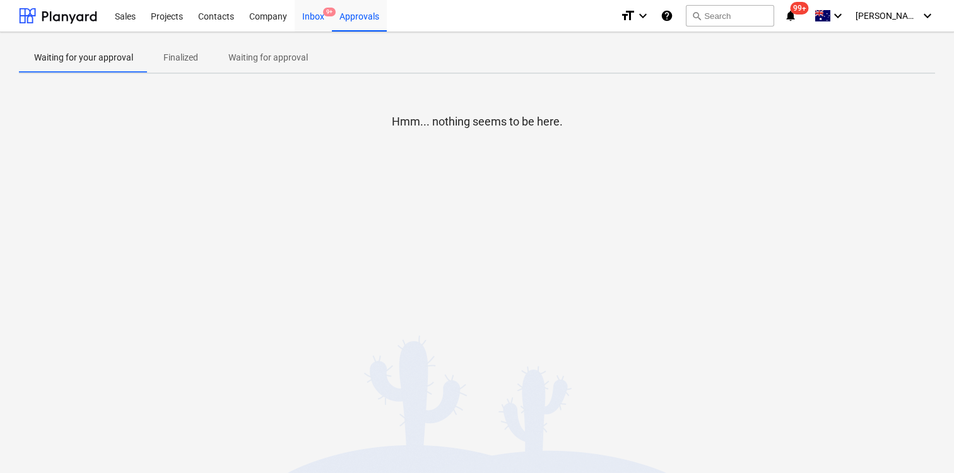
click at [315, 17] on div "Inbox 9+" at bounding box center [313, 15] width 37 height 32
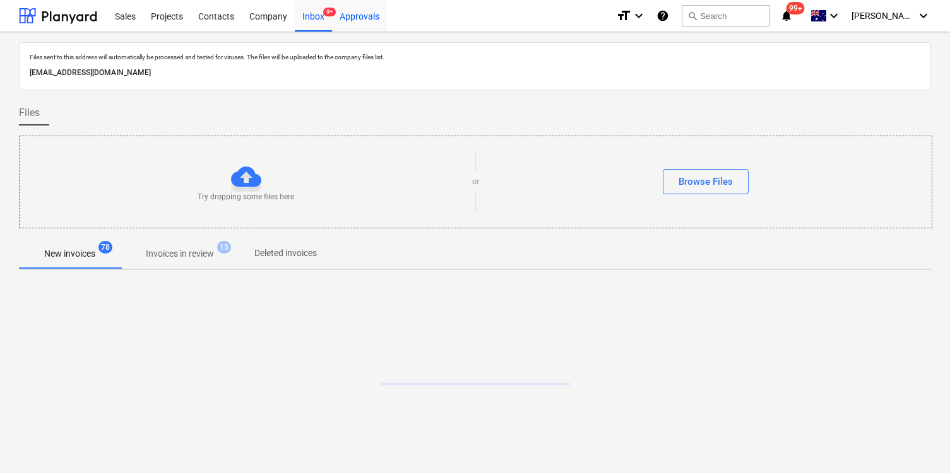
click at [363, 20] on div "Approvals" at bounding box center [359, 15] width 55 height 32
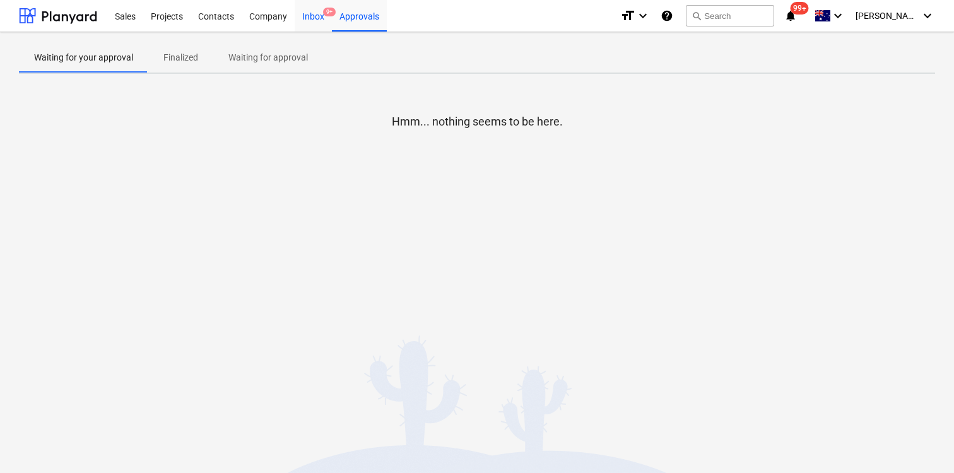
click at [319, 21] on div "Inbox 9+" at bounding box center [313, 15] width 37 height 32
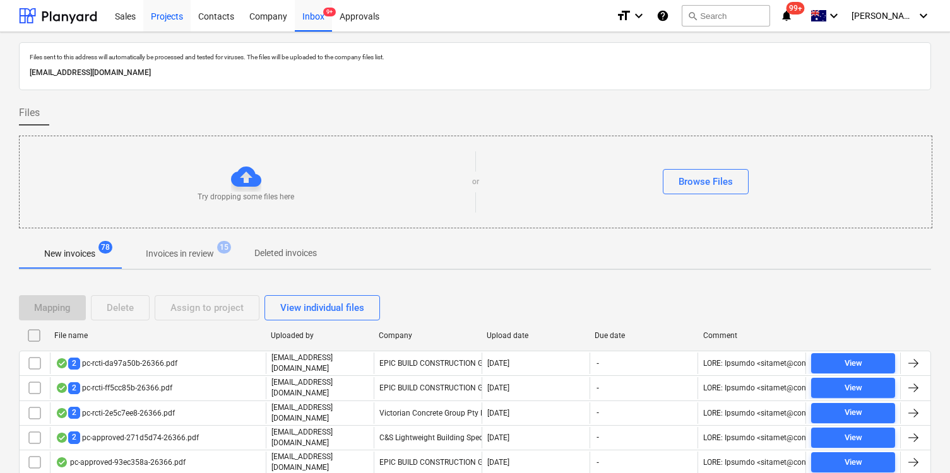
click at [163, 16] on div "Projects" at bounding box center [166, 15] width 47 height 32
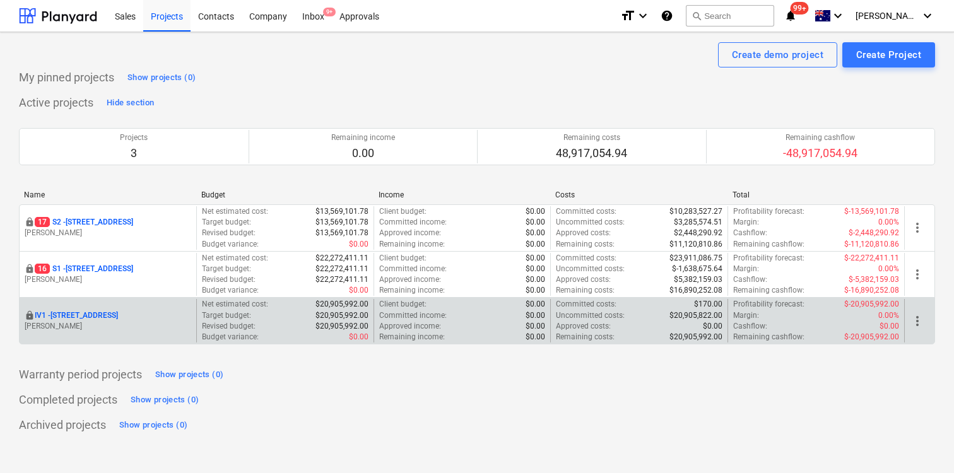
click at [98, 313] on p "IV1 - [STREET_ADDRESS]" at bounding box center [76, 315] width 83 height 11
